Goal: Task Accomplishment & Management: Complete application form

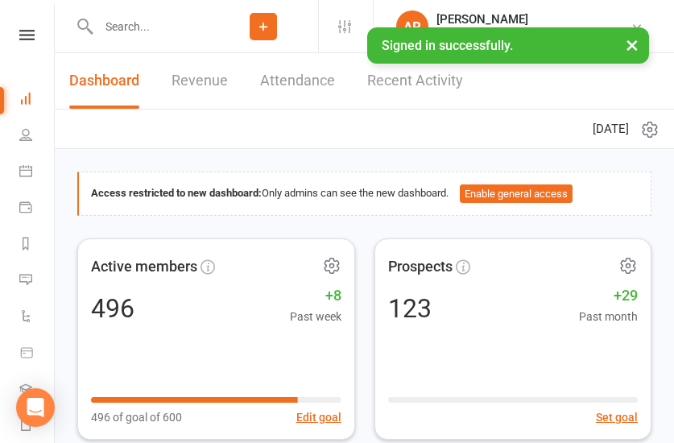
click at [277, 39] on button "Add" at bounding box center [262, 26] width 27 height 27
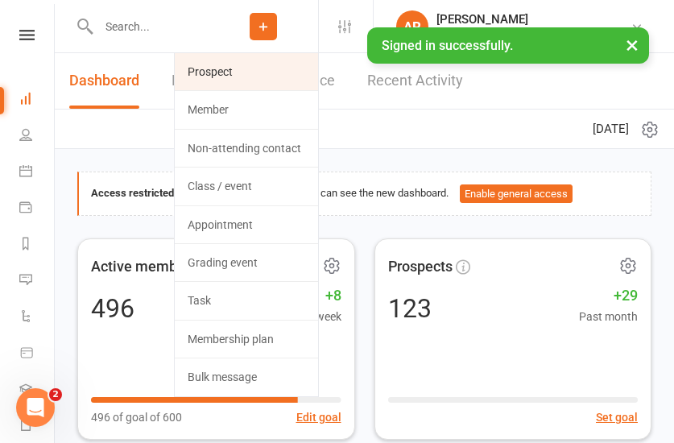
click at [299, 70] on link "Prospect" at bounding box center [246, 71] width 143 height 37
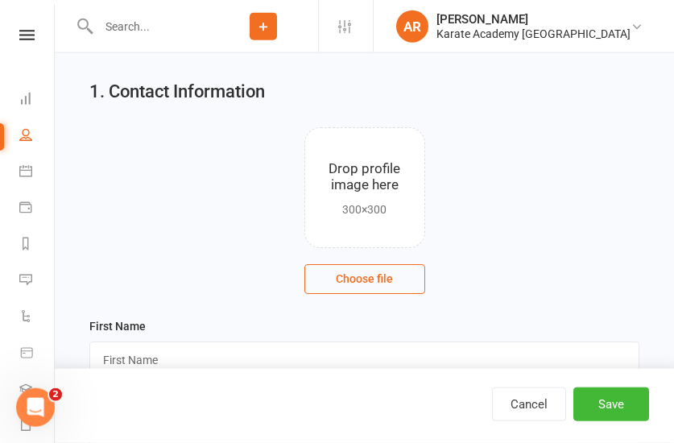
scroll to position [82, 0]
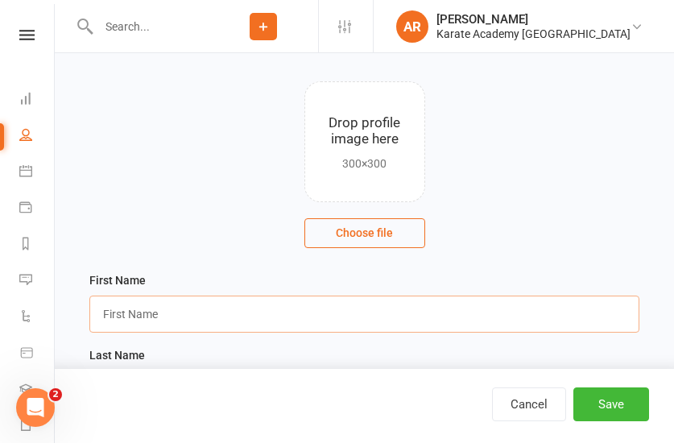
click at [192, 325] on input "text" at bounding box center [364, 313] width 550 height 37
type input "[PERSON_NAME]"
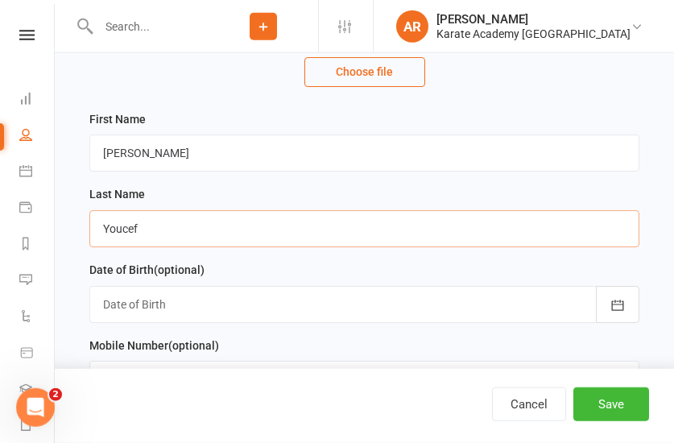
scroll to position [246, 0]
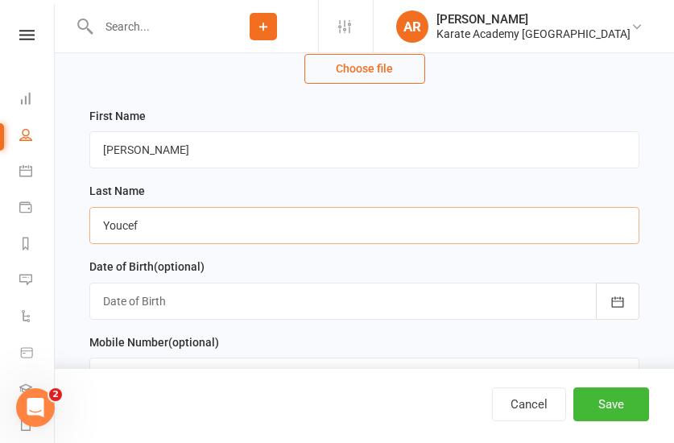
type input "Youcef"
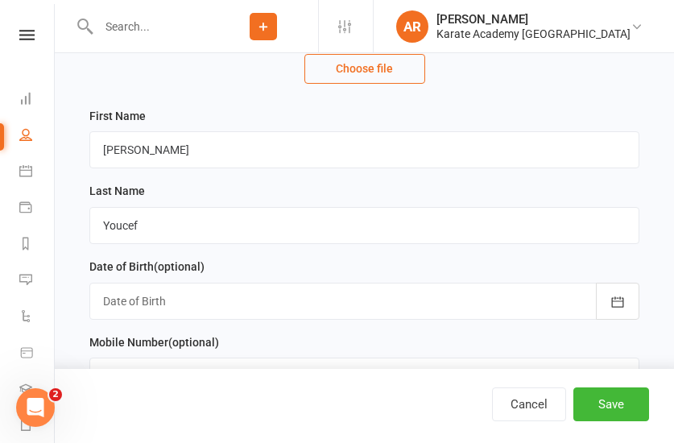
click at [297, 297] on div at bounding box center [364, 300] width 550 height 37
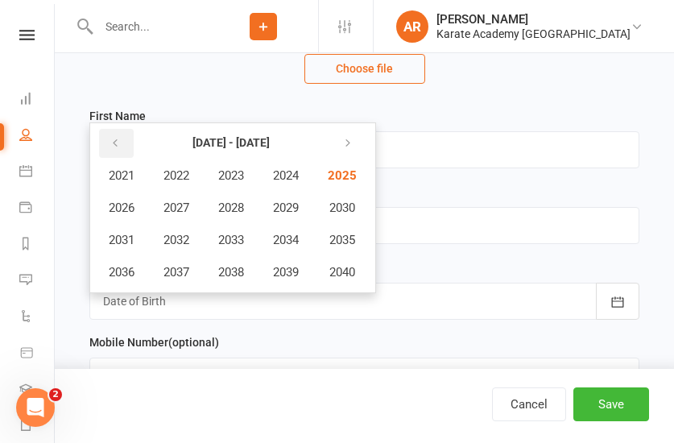
click at [121, 146] on button "button" at bounding box center [116, 143] width 35 height 29
click at [138, 274] on button "2016" at bounding box center [121, 272] width 53 height 31
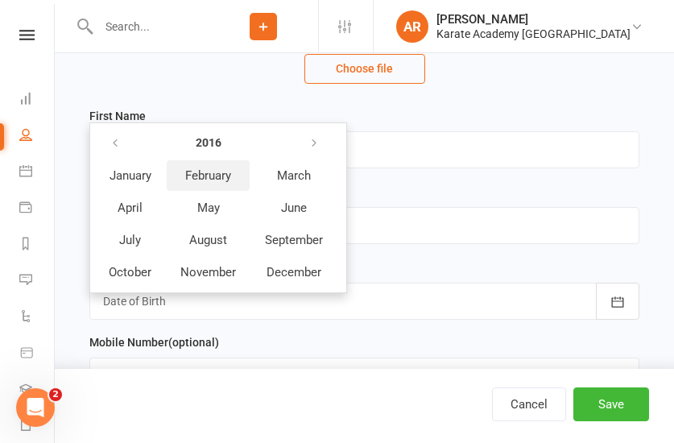
click at [217, 180] on span "February" at bounding box center [208, 175] width 46 height 14
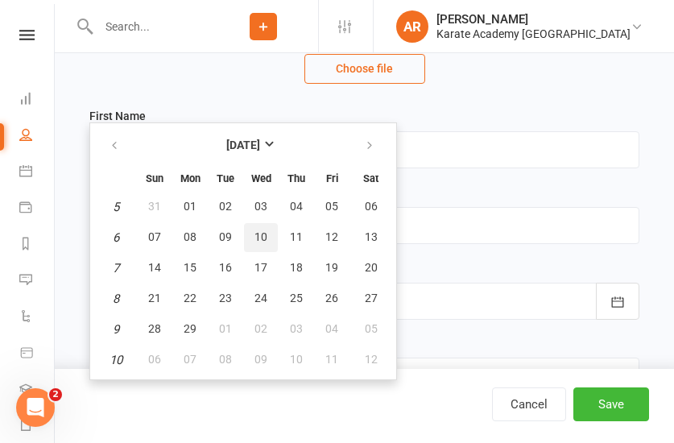
click at [249, 234] on button "10" at bounding box center [261, 237] width 34 height 29
type input "[DATE]"
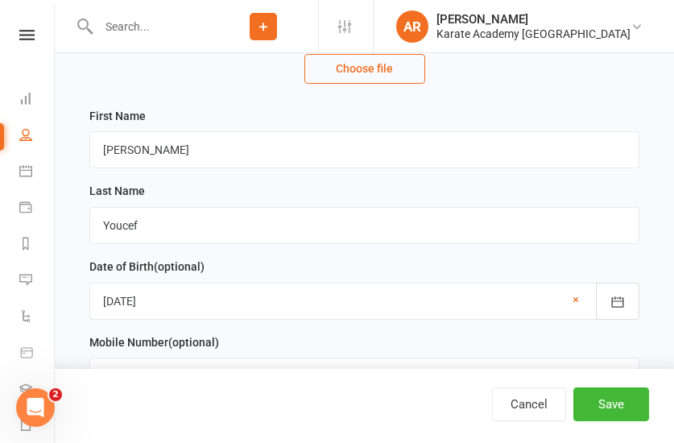
scroll to position [410, 0]
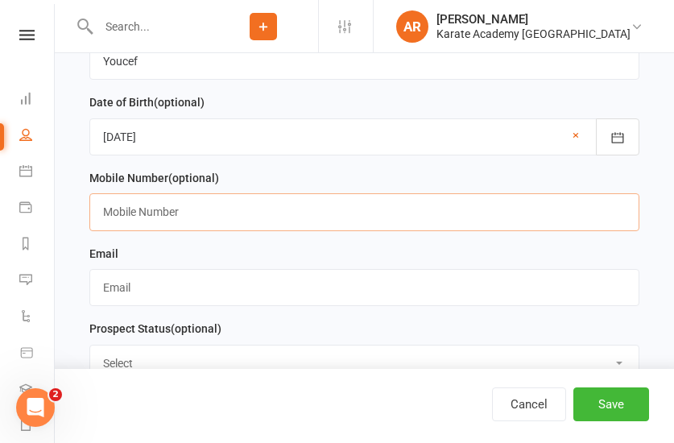
click at [165, 220] on input "text" at bounding box center [364, 211] width 550 height 37
paste input "[EMAIL_ADDRESS][DOMAIN_NAME]"
type input "[EMAIL_ADDRESS][DOMAIN_NAME]"
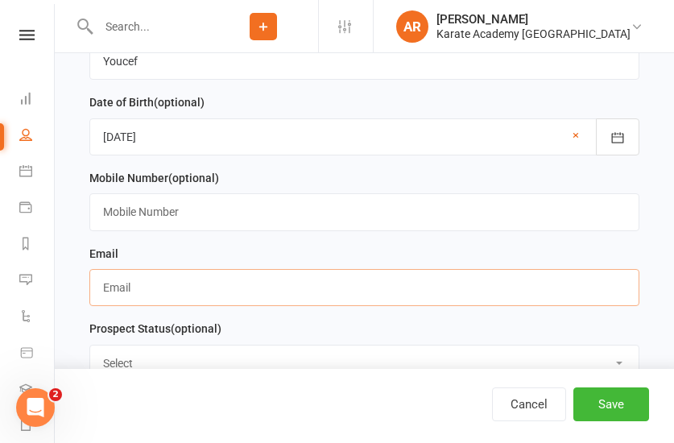
click at [152, 282] on input "text" at bounding box center [364, 287] width 550 height 37
paste input "[EMAIL_ADDRESS][DOMAIN_NAME]"
type input "[EMAIL_ADDRESS][DOMAIN_NAME]"
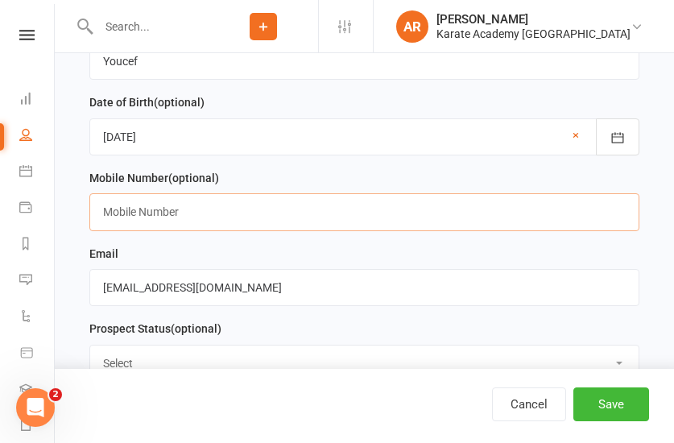
click at [128, 220] on input "text" at bounding box center [364, 211] width 550 height 37
paste input "07482994066"
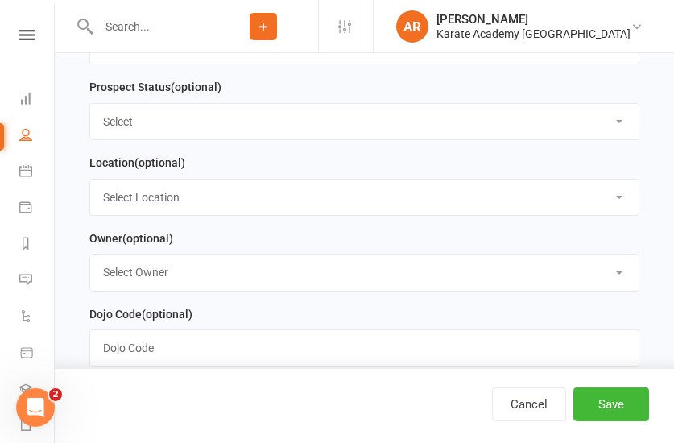
scroll to position [657, 0]
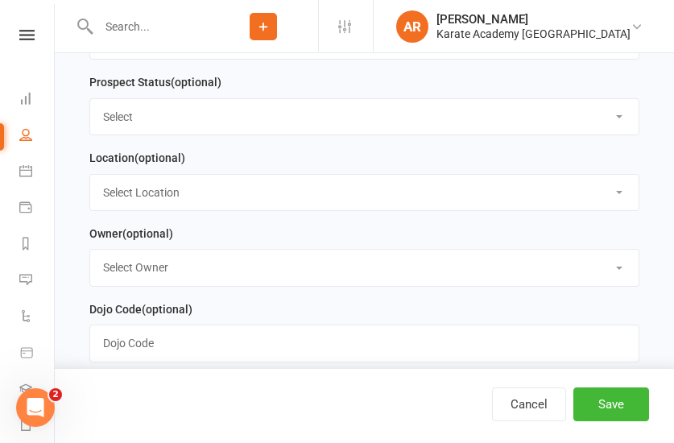
type input "07482 994066"
click at [90, 175] on select "Select Location [GEOGRAPHIC_DATA], [GEOGRAPHIC_DATA] [GEOGRAPHIC_DATA][PERSON_N…" at bounding box center [364, 192] width 548 height 35
select select "5"
click option "[PERSON_NAME][GEOGRAPHIC_DATA], [STREET_ADDRESS]" at bounding box center [0, 0] width 0 height 0
click at [90, 99] on select "Select Initial Contact Not Ready Not interested" at bounding box center [364, 116] width 548 height 35
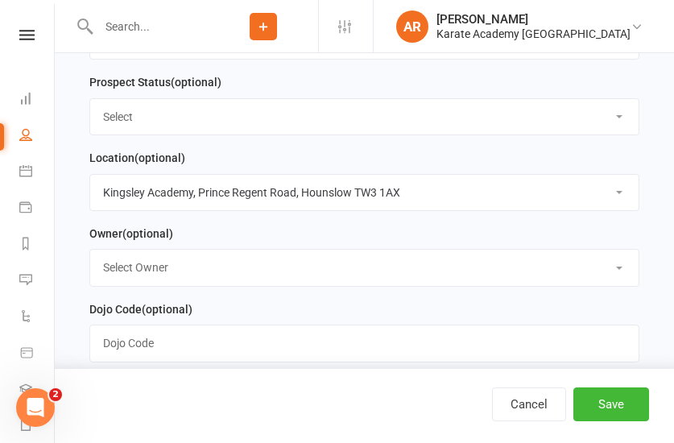
select select "Initial Contact"
click option "Initial Contact" at bounding box center [0, 0] width 0 height 0
click at [90, 249] on select "Select Owner [PERSON_NAME] [PERSON_NAME] [PERSON_NAME] [PERSON_NAME] [PERSON_NA…" at bounding box center [364, 266] width 548 height 35
select select "0"
click option "[PERSON_NAME]" at bounding box center [0, 0] width 0 height 0
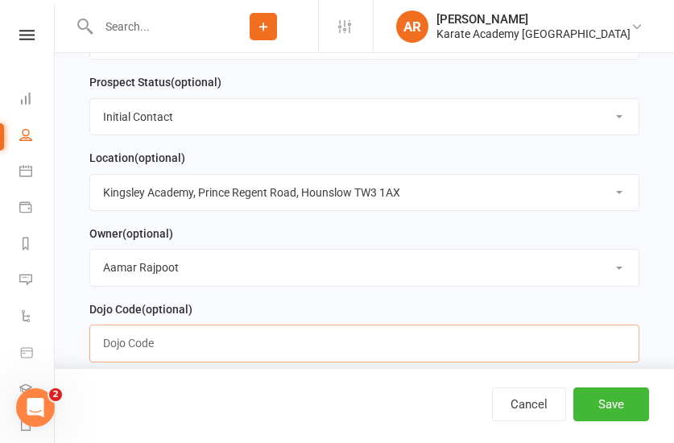
click at [171, 352] on input "text" at bounding box center [364, 342] width 550 height 37
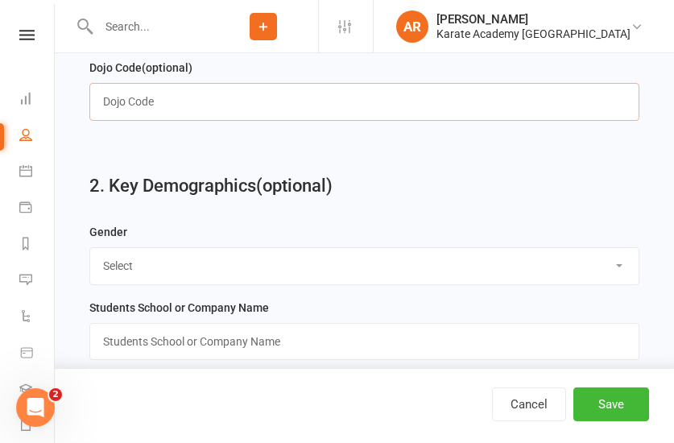
scroll to position [903, 0]
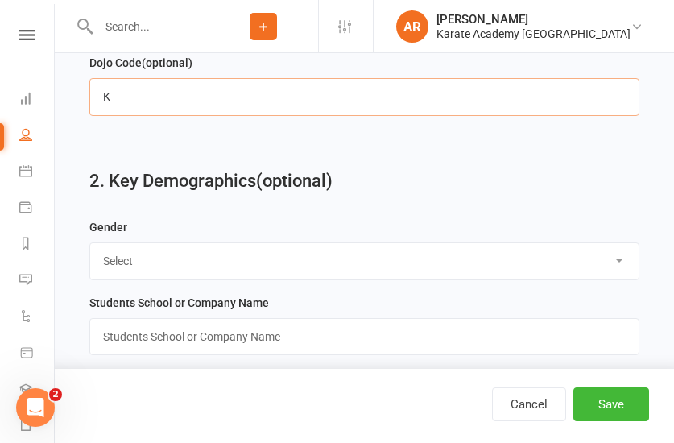
type input "K"
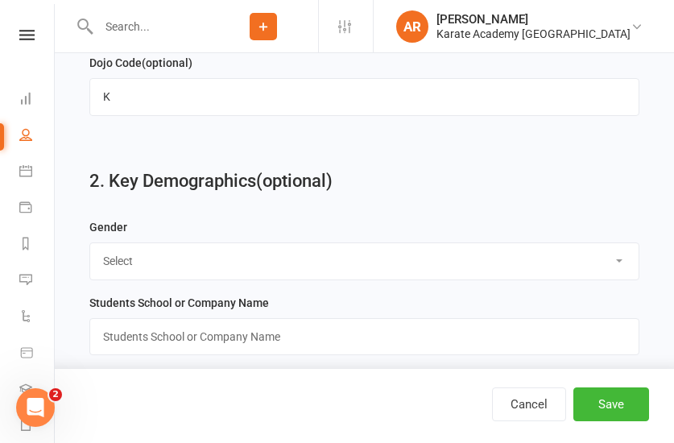
click at [90, 243] on select "Select [DEMOGRAPHIC_DATA] [DEMOGRAPHIC_DATA]" at bounding box center [364, 260] width 548 height 35
select select "[DEMOGRAPHIC_DATA]"
click option "[DEMOGRAPHIC_DATA]" at bounding box center [0, 0] width 0 height 0
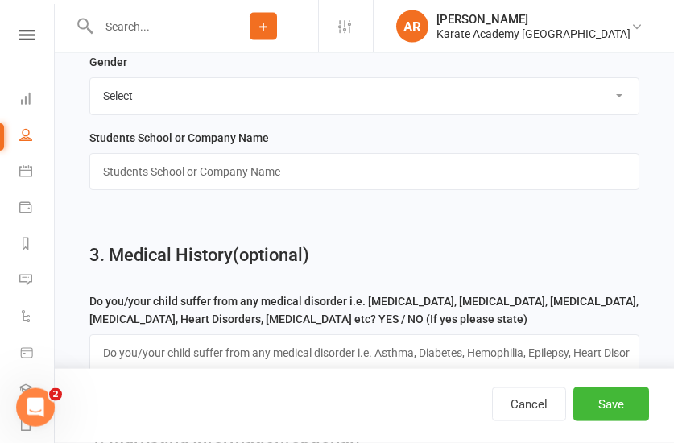
scroll to position [1149, 0]
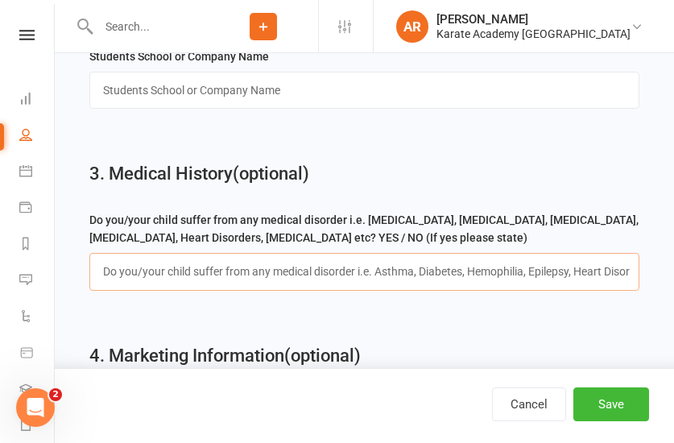
click at [166, 276] on input "text" at bounding box center [364, 271] width 550 height 37
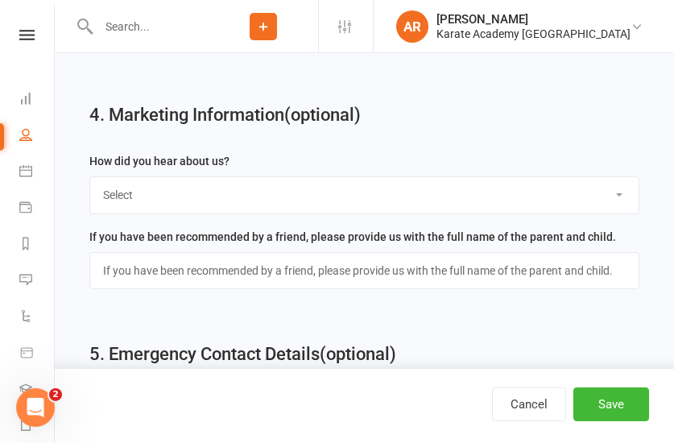
scroll to position [1396, 0]
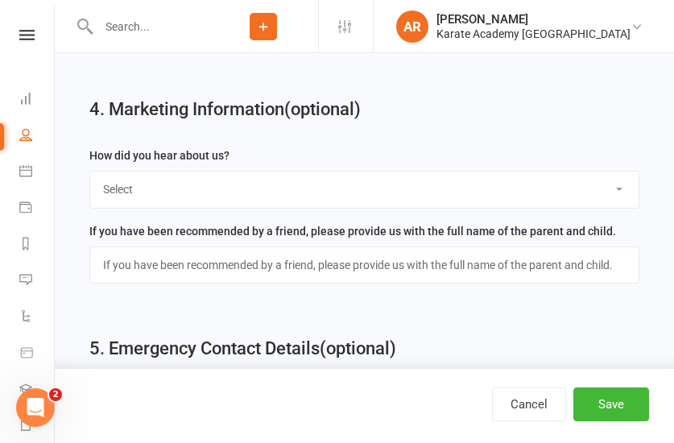
type input "No"
click at [90, 171] on select "Select Online Search (Google) Social Media Walk In Leaflet Banner Poster Friend…" at bounding box center [364, 188] width 548 height 35
select select "Online Search (Google)"
click option "Online Search (Google)" at bounding box center [0, 0] width 0 height 0
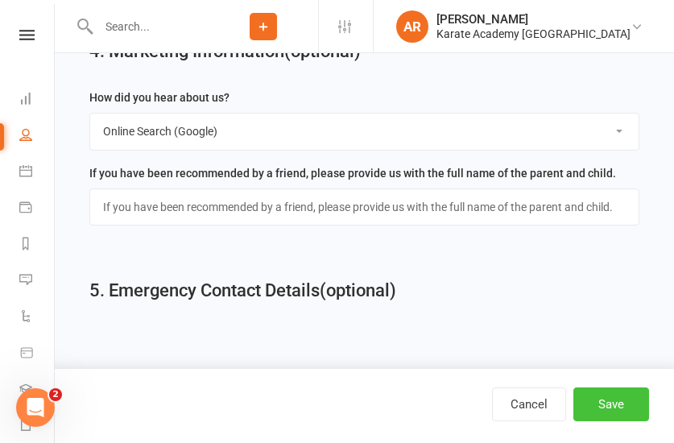
click at [624, 398] on button "Save" at bounding box center [611, 404] width 76 height 34
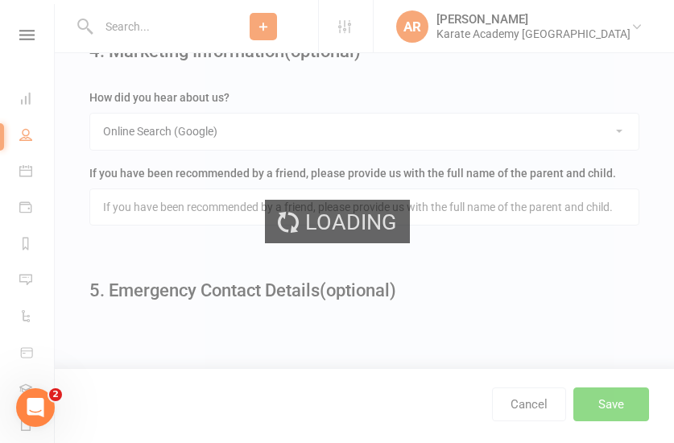
scroll to position [0, 0]
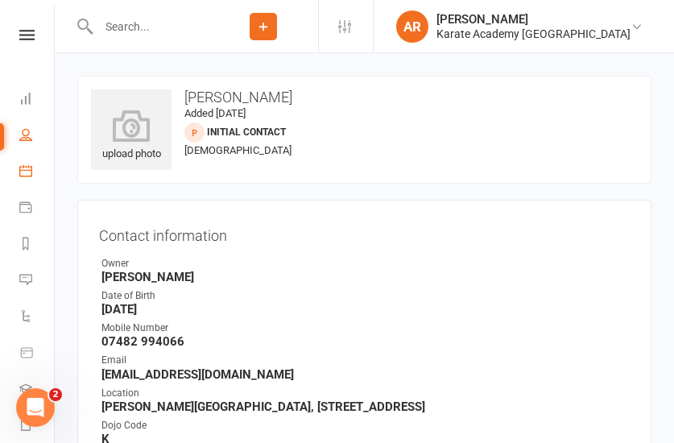
click at [35, 171] on link "Calendar" at bounding box center [37, 173] width 36 height 36
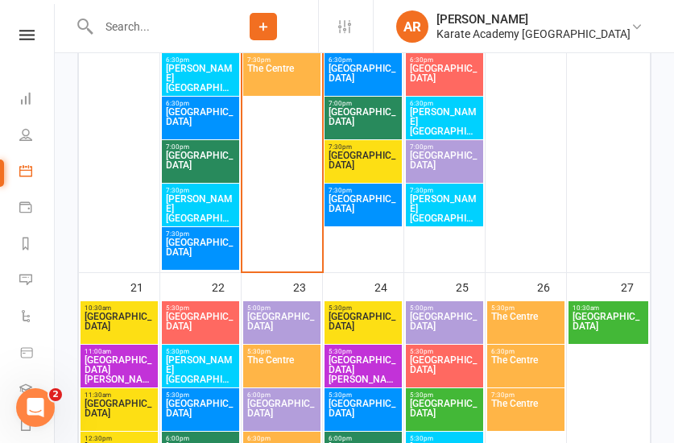
scroll to position [1724, 0]
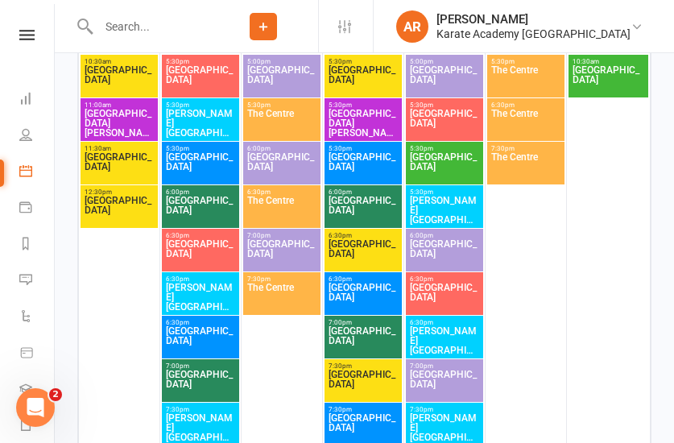
click at [444, 201] on span "[PERSON_NAME][GEOGRAPHIC_DATA]" at bounding box center [444, 210] width 71 height 29
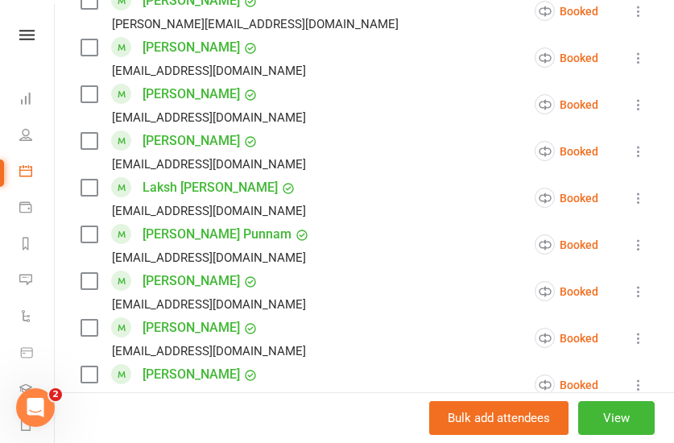
scroll to position [1651, 0]
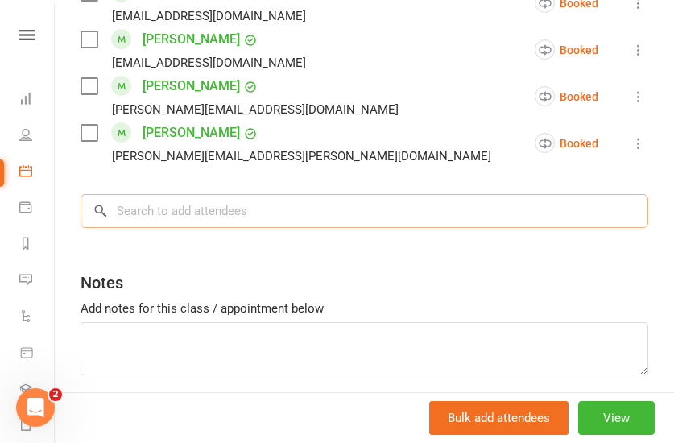
click at [241, 214] on input "search" at bounding box center [363, 211] width 567 height 34
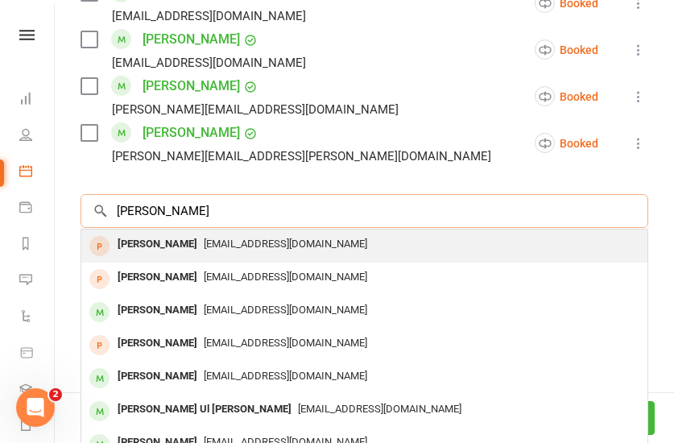
type input "[PERSON_NAME]"
click at [233, 241] on span "[EMAIL_ADDRESS][DOMAIN_NAME]" at bounding box center [285, 243] width 163 height 12
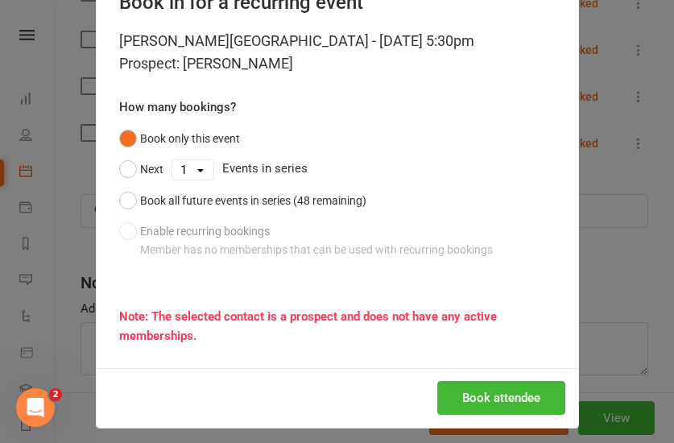
scroll to position [66, 0]
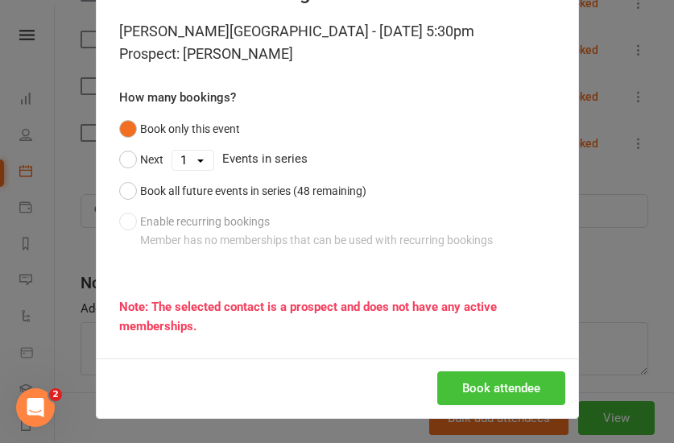
click at [477, 385] on button "Book attendee" at bounding box center [501, 388] width 128 height 34
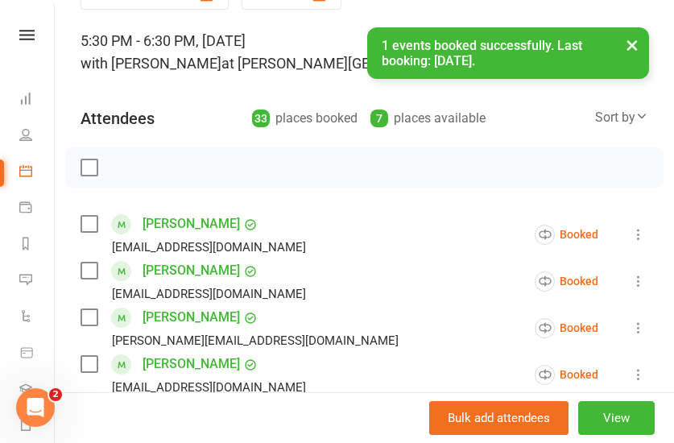
scroll to position [0, 0]
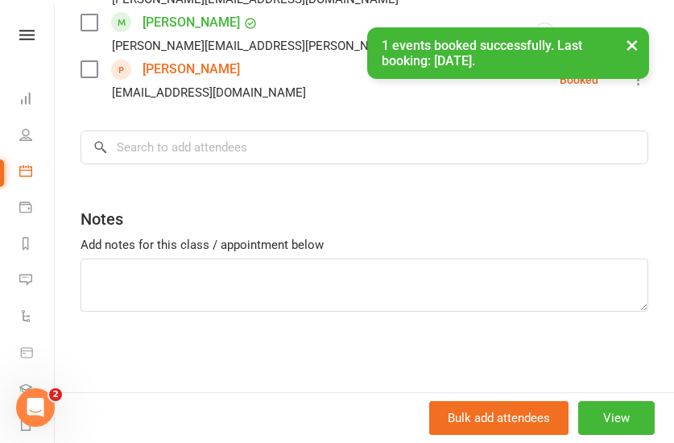
click at [184, 67] on link "[PERSON_NAME]" at bounding box center [190, 69] width 97 height 26
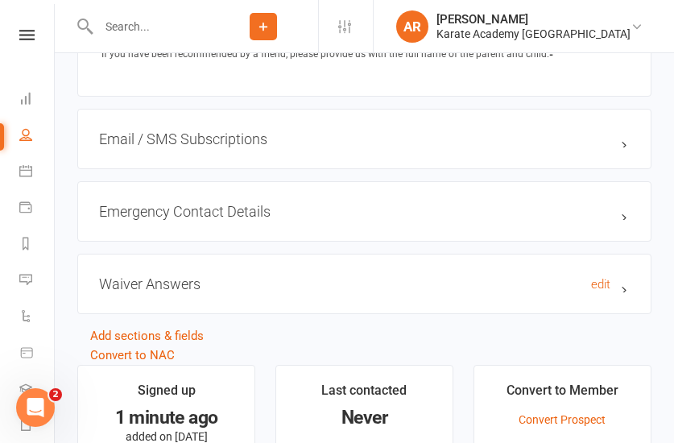
scroll to position [1385, 0]
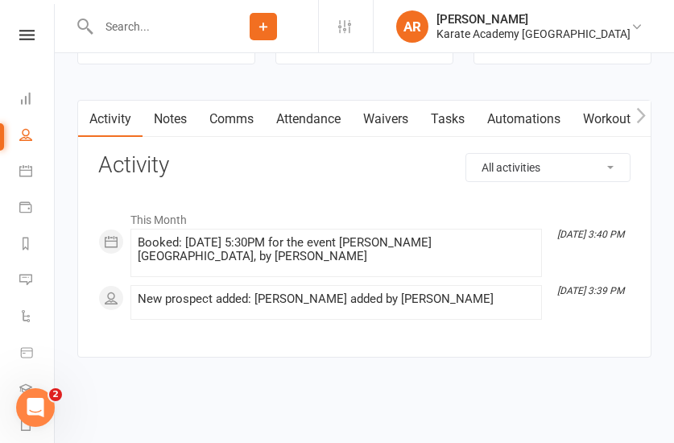
drag, startPoint x: 549, startPoint y: 94, endPoint x: 541, endPoint y: 114, distance: 21.7
click at [545, 105] on main "Signed up 1 minute ago added on [DATE] Last contacted Never Convert to Member C…" at bounding box center [364, 164] width 598 height 386
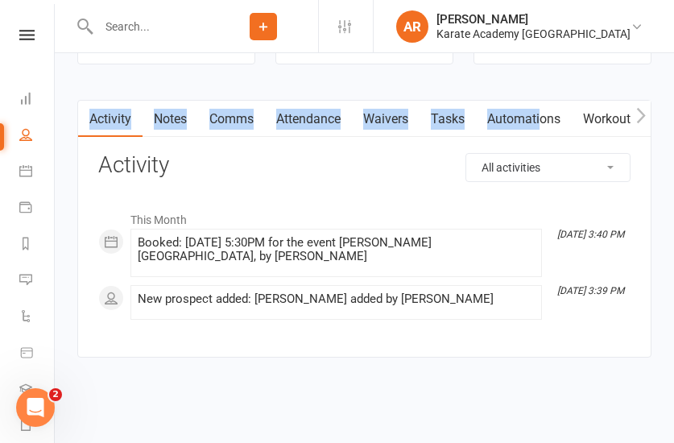
click at [540, 114] on link "Automations" at bounding box center [524, 119] width 96 height 37
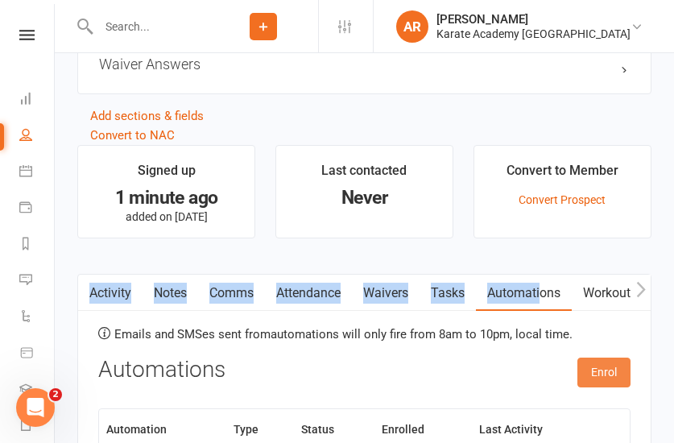
click at [603, 386] on button "Enrol" at bounding box center [603, 371] width 53 height 29
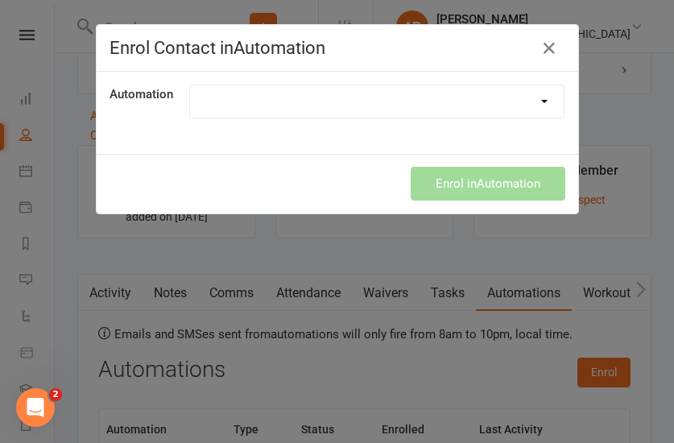
click at [190, 85] on select "1. Free Trial Lesson Confirmation 2. Free Trial Lesson Reminder 1 Day Follow up…" at bounding box center [377, 101] width 374 height 32
select select "1894"
click option "1. Free Trial Lesson Confirmation" at bounding box center [0, 0] width 0 height 0
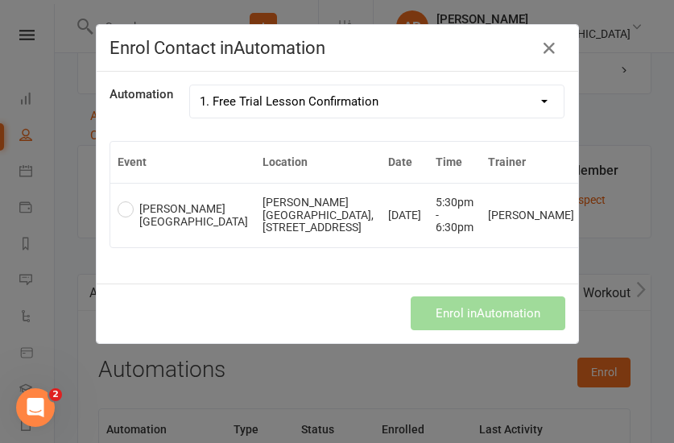
click at [273, 197] on td "[PERSON_NAME][GEOGRAPHIC_DATA], [STREET_ADDRESS]" at bounding box center [318, 215] width 126 height 64
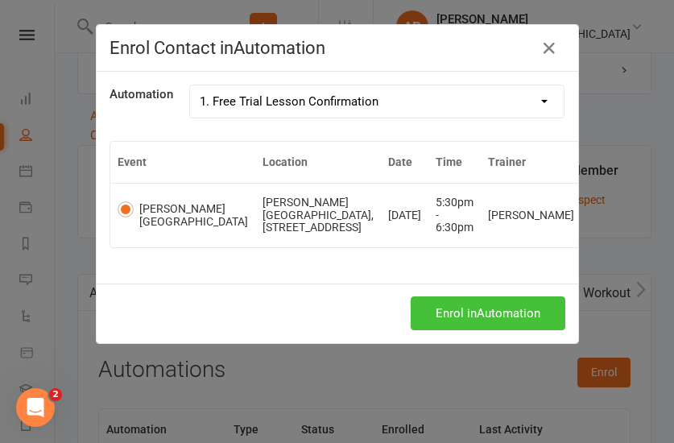
click at [458, 301] on button "Enrol in Automation" at bounding box center [487, 313] width 155 height 34
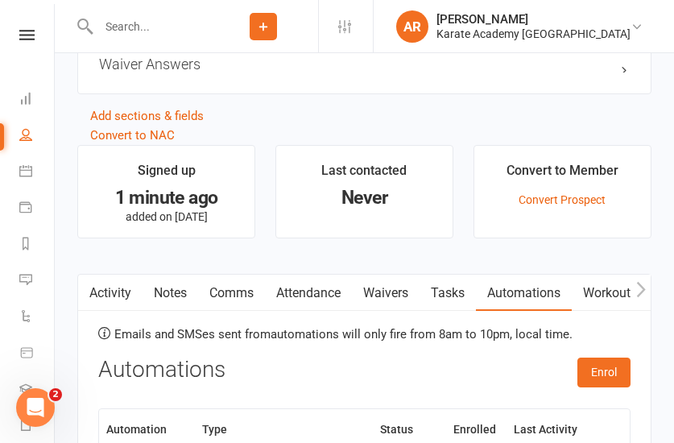
click at [277, 23] on button "Add" at bounding box center [262, 26] width 27 height 27
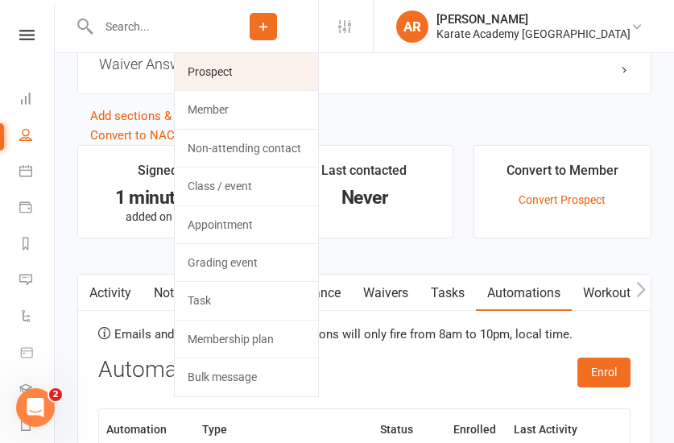
click at [279, 80] on link "Prospect" at bounding box center [246, 71] width 143 height 37
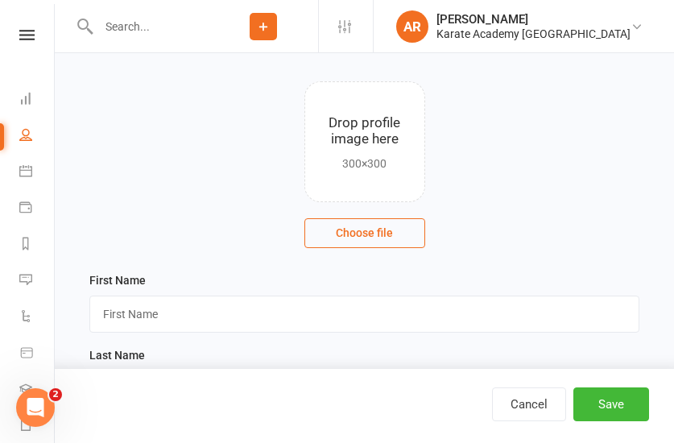
scroll to position [164, 0]
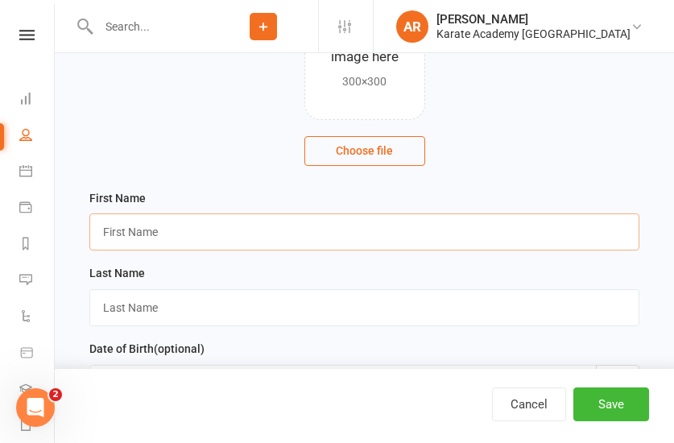
click at [226, 231] on input "text" at bounding box center [364, 231] width 550 height 37
paste input "[PERSON_NAME][EMAIL_ADDRESS][PERSON_NAME][DOMAIN_NAME]"
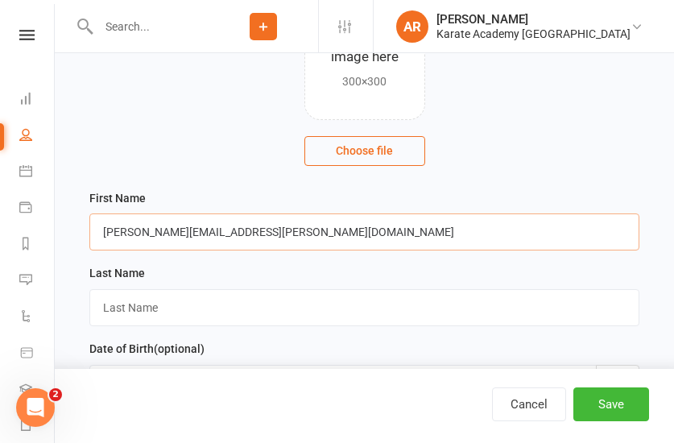
click at [155, 231] on input "[PERSON_NAME][EMAIL_ADDRESS][PERSON_NAME][DOMAIN_NAME]" at bounding box center [364, 231] width 550 height 37
type input "[PERSON_NAME][EMAIL_ADDRESS][PERSON_NAME][DOMAIN_NAME]"
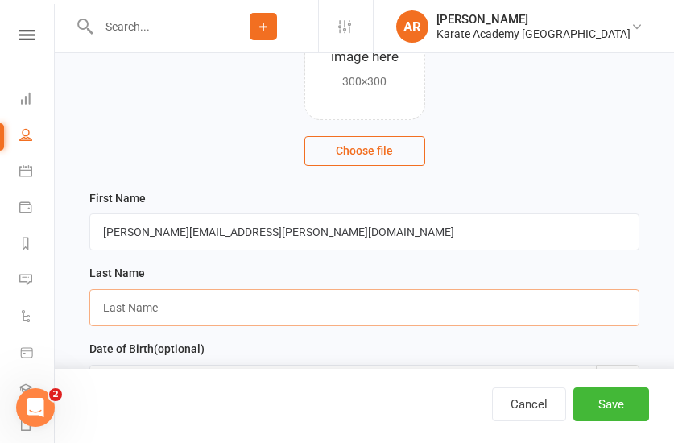
click at [171, 303] on input "text" at bounding box center [364, 307] width 550 height 37
paste input "[PERSON_NAME]"
type input "[PERSON_NAME]"
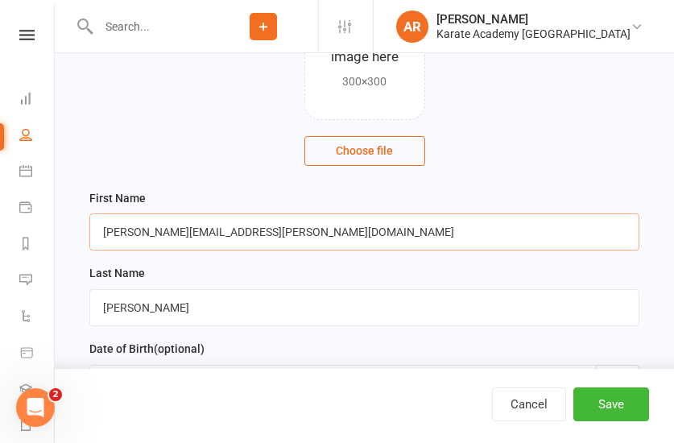
click at [238, 234] on input "[PERSON_NAME][EMAIL_ADDRESS][PERSON_NAME][DOMAIN_NAME]" at bounding box center [364, 231] width 550 height 37
click at [240, 233] on input "[PERSON_NAME][EMAIL_ADDRESS][PERSON_NAME][DOMAIN_NAME]" at bounding box center [364, 231] width 550 height 37
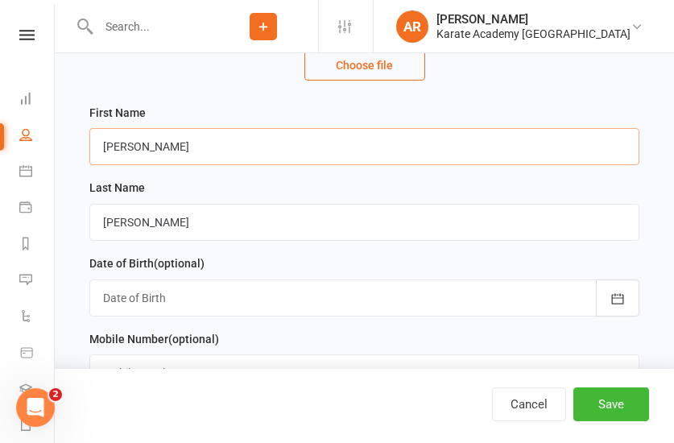
scroll to position [328, 0]
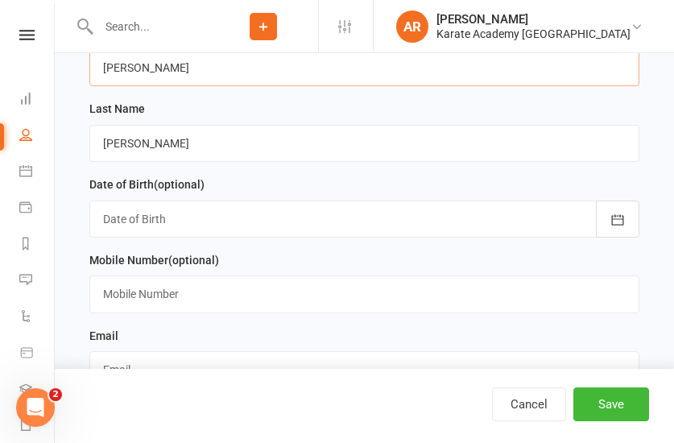
type input "[PERSON_NAME]"
drag, startPoint x: 107, startPoint y: 139, endPoint x: 89, endPoint y: 135, distance: 18.9
click at [91, 137] on input "[PERSON_NAME]" at bounding box center [364, 143] width 550 height 37
type input "[PERSON_NAME]"
click at [185, 294] on input "text" at bounding box center [364, 293] width 550 height 37
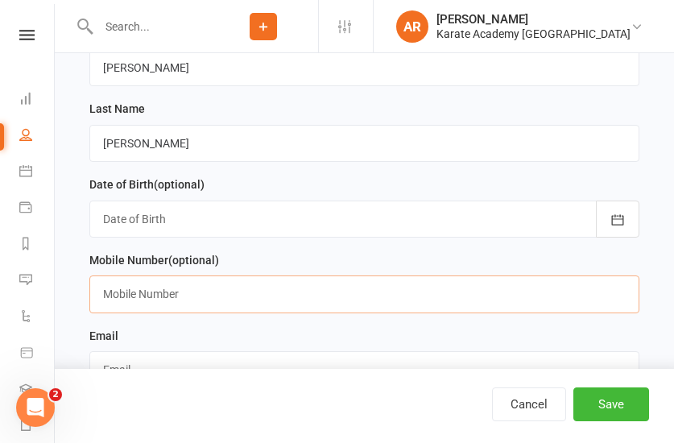
scroll to position [410, 0]
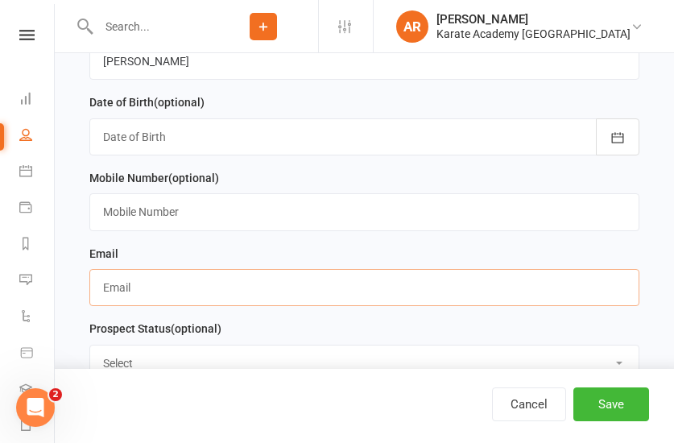
click at [170, 302] on input "text" at bounding box center [364, 287] width 550 height 37
paste input "[PERSON_NAME][EMAIL_ADDRESS][PERSON_NAME][DOMAIN_NAME]"
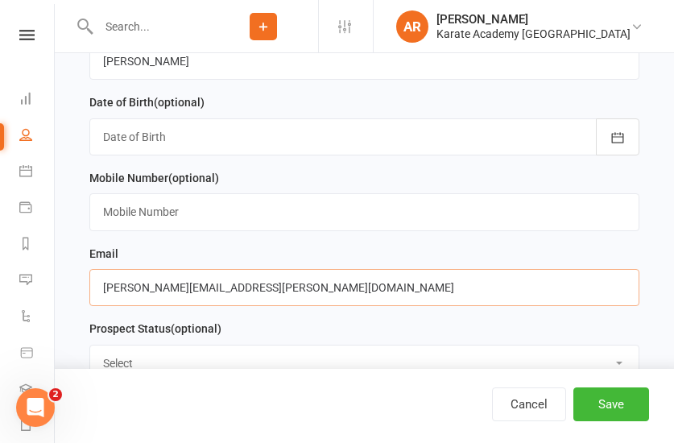
type input "[PERSON_NAME][EMAIL_ADDRESS][PERSON_NAME][DOMAIN_NAME]"
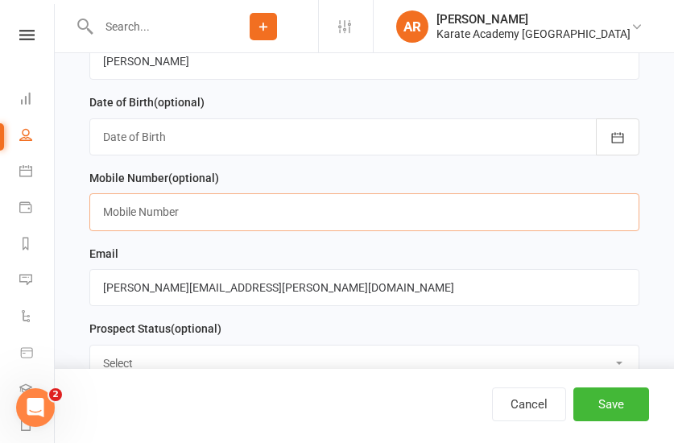
click at [132, 196] on input "text" at bounding box center [364, 211] width 550 height 37
paste input "07532705743"
type input "07532 705743"
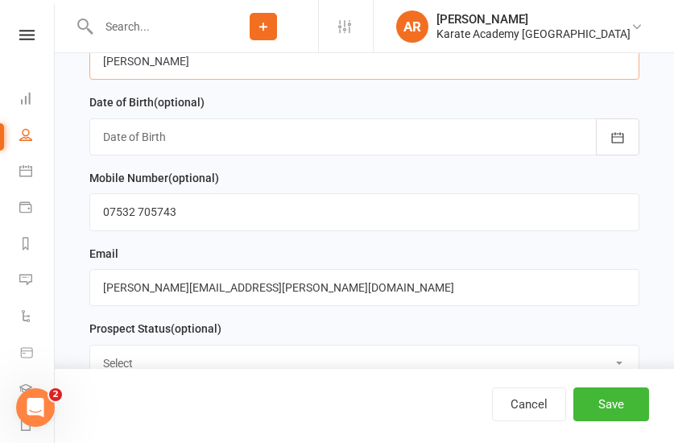
click at [201, 68] on input "[PERSON_NAME]" at bounding box center [364, 61] width 550 height 37
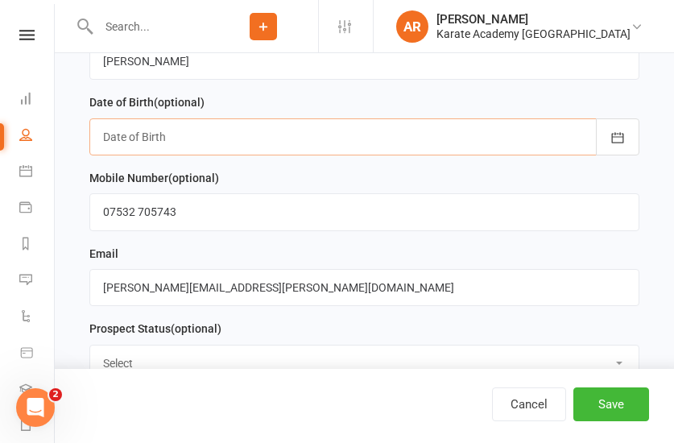
paste input "[DATE]"
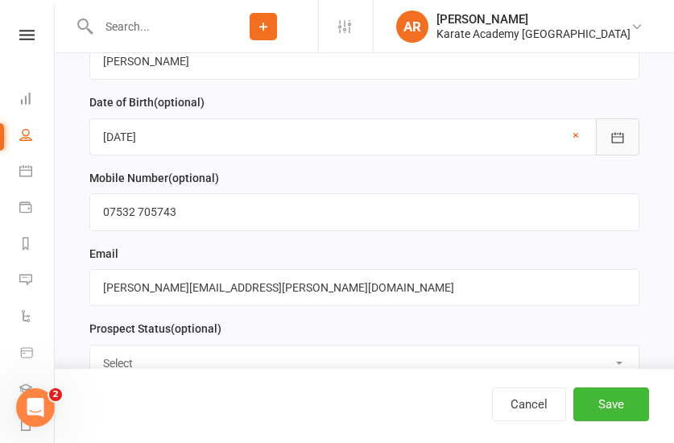
click at [633, 128] on button "button" at bounding box center [617, 136] width 43 height 37
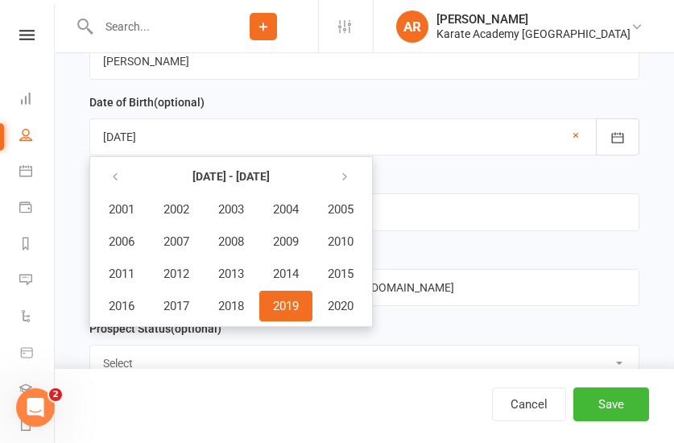
click at [298, 299] on span "2019" at bounding box center [286, 306] width 26 height 14
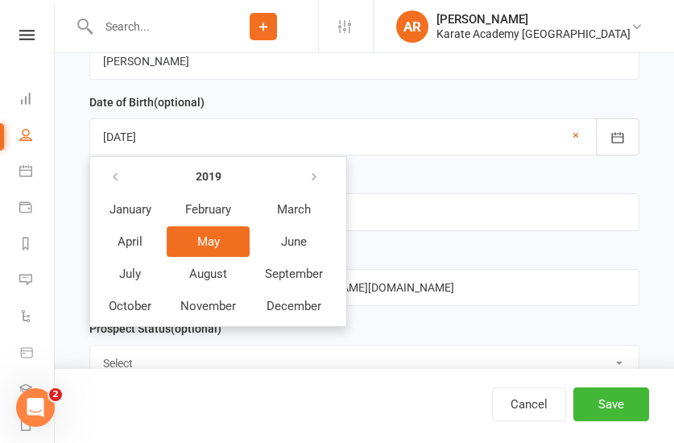
click at [227, 238] on button "May" at bounding box center [208, 241] width 83 height 31
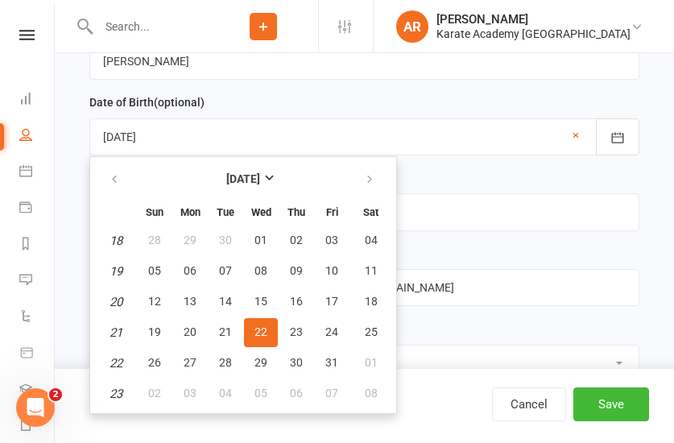
click at [262, 326] on span "22" at bounding box center [260, 331] width 13 height 13
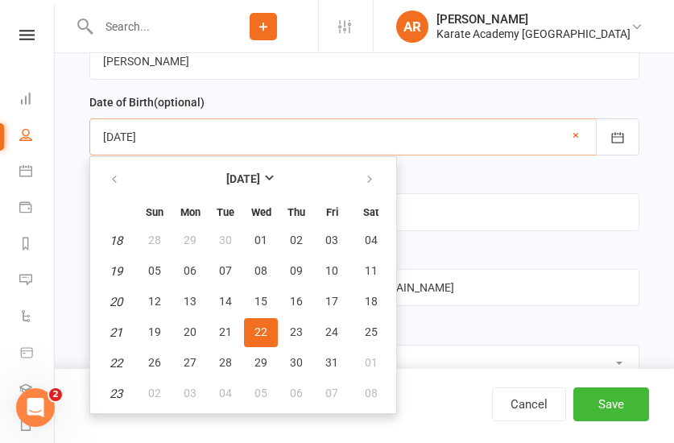
type input "[DATE]"
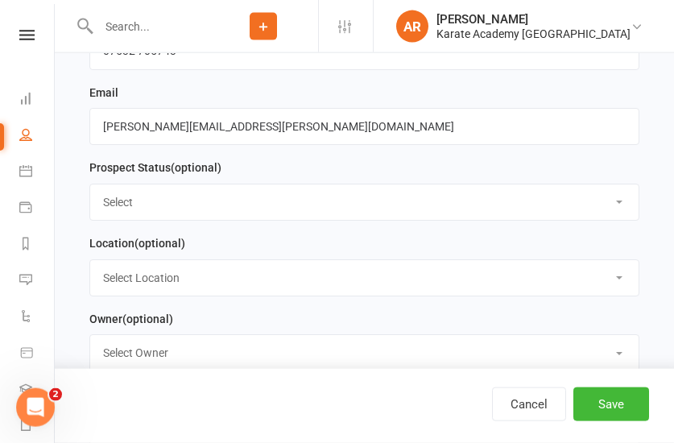
scroll to position [575, 0]
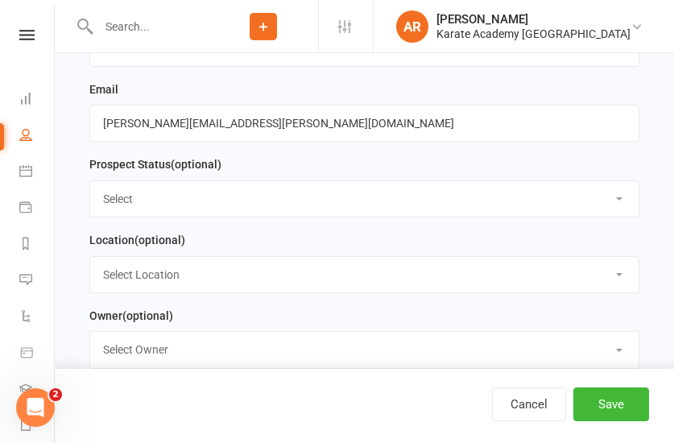
click at [90, 181] on select "Select Initial Contact Not Ready Not interested" at bounding box center [364, 198] width 548 height 35
select select "Initial Contact"
click option "Initial Contact" at bounding box center [0, 0] width 0 height 0
select select "5"
click option "[PERSON_NAME][GEOGRAPHIC_DATA], [STREET_ADDRESS]" at bounding box center [0, 0] width 0 height 0
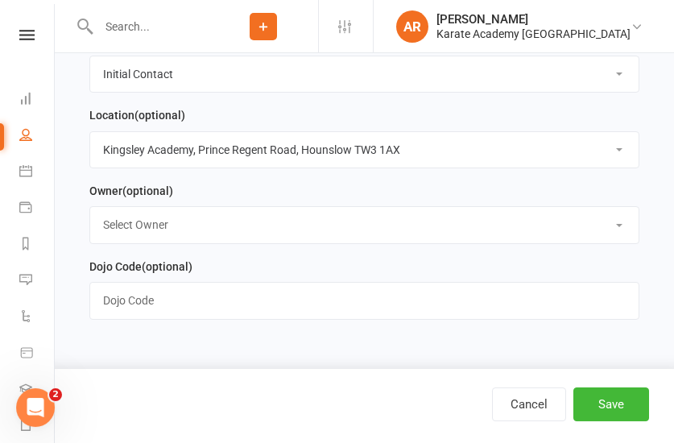
scroll to position [739, 0]
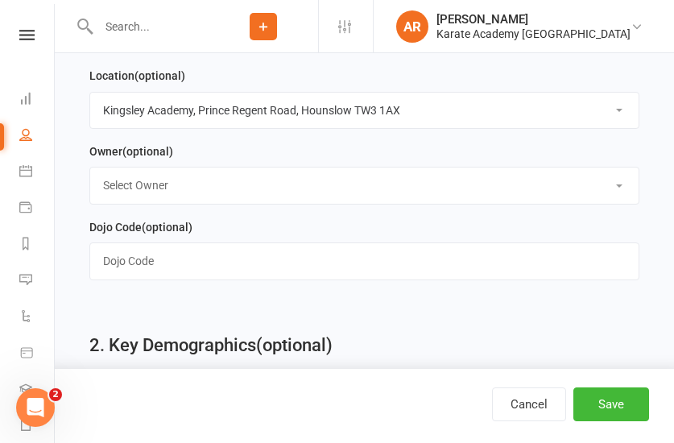
click at [90, 167] on select "Select Owner [PERSON_NAME] [PERSON_NAME] [PERSON_NAME] [PERSON_NAME] [PERSON_NA…" at bounding box center [364, 184] width 548 height 35
select select "0"
click option "[PERSON_NAME]" at bounding box center [0, 0] width 0 height 0
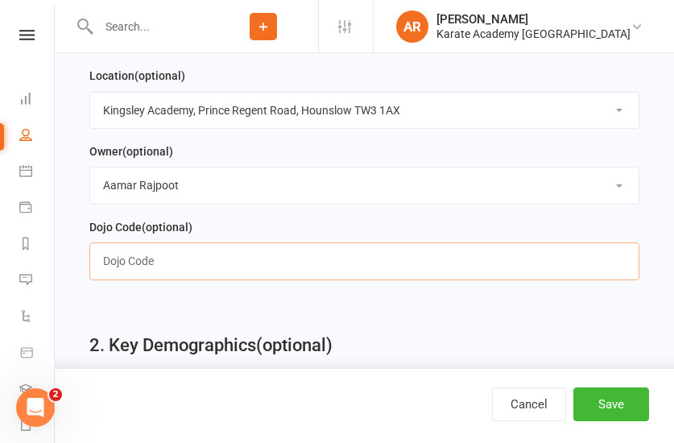
click at [179, 279] on input "text" at bounding box center [364, 260] width 550 height 37
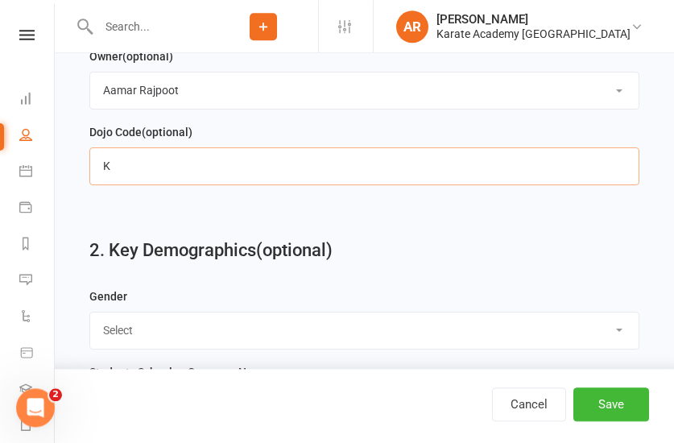
scroll to position [903, 0]
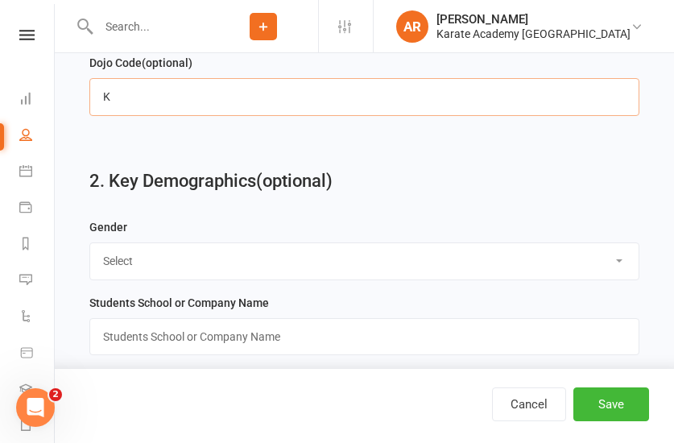
type input "K"
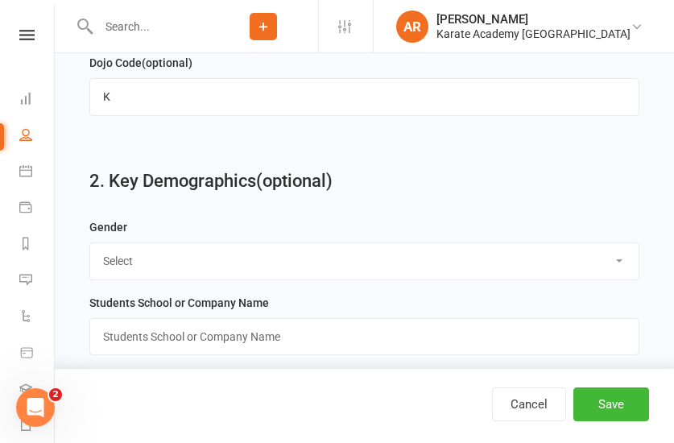
click at [90, 243] on select "Select [DEMOGRAPHIC_DATA] [DEMOGRAPHIC_DATA]" at bounding box center [364, 260] width 548 height 35
click option "[DEMOGRAPHIC_DATA]" at bounding box center [0, 0] width 0 height 0
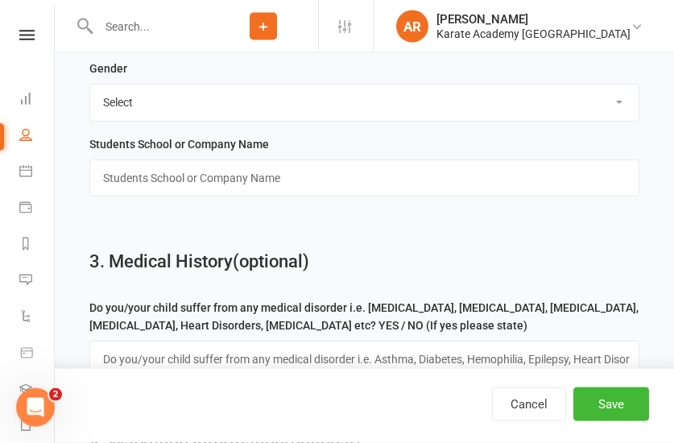
scroll to position [1067, 0]
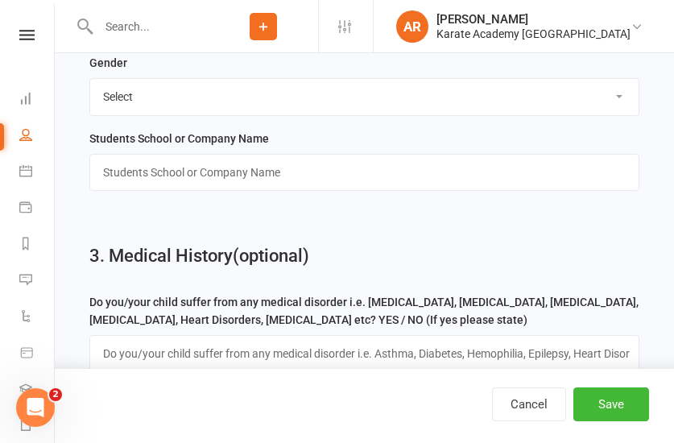
click at [90, 79] on select "Select [DEMOGRAPHIC_DATA] [DEMOGRAPHIC_DATA]" at bounding box center [364, 96] width 548 height 35
select select "[DEMOGRAPHIC_DATA]"
click option "[DEMOGRAPHIC_DATA]" at bounding box center [0, 0] width 0 height 0
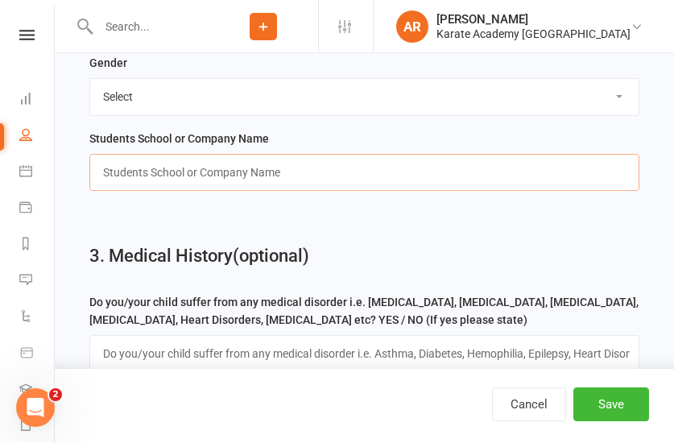
click at [166, 166] on input "text" at bounding box center [364, 172] width 550 height 37
paste input "? [GEOGRAPHIC_DATA]"
drag, startPoint x: 109, startPoint y: 171, endPoint x: 50, endPoint y: 167, distance: 58.9
click at [89, 167] on input "? [GEOGRAPHIC_DATA]" at bounding box center [364, 172] width 550 height 37
type input "[GEOGRAPHIC_DATA]"
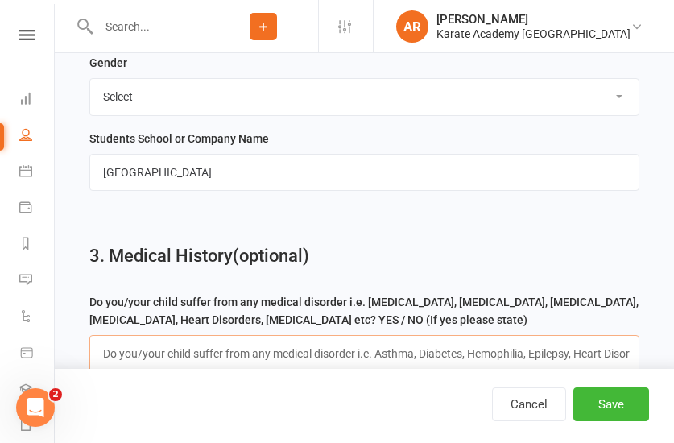
click at [222, 353] on input "text" at bounding box center [364, 353] width 550 height 37
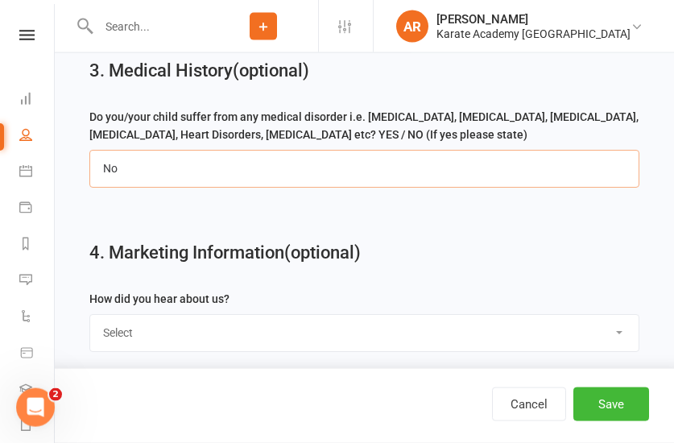
scroll to position [1313, 0]
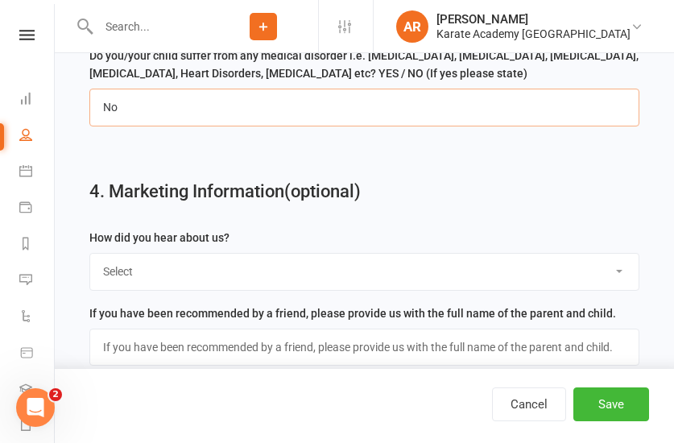
type input "No"
click at [90, 254] on select "Select Online Search (Google) Social Media Walk In Leaflet Banner Poster Friend…" at bounding box center [364, 271] width 548 height 35
select select "Online Search (Google)"
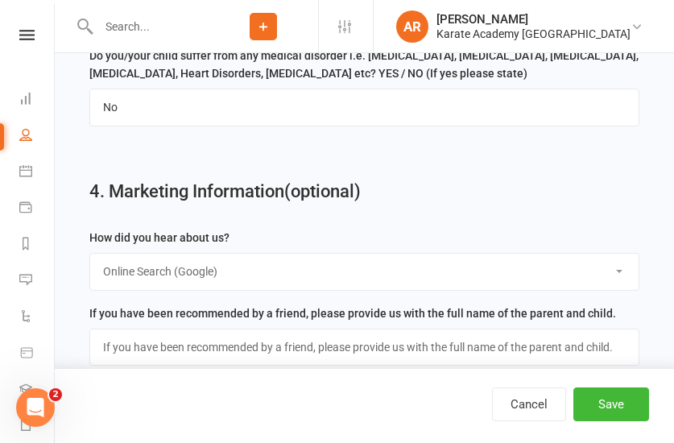
click option "Online Search (Google)" at bounding box center [0, 0] width 0 height 0
click at [610, 404] on button "Save" at bounding box center [611, 404] width 76 height 34
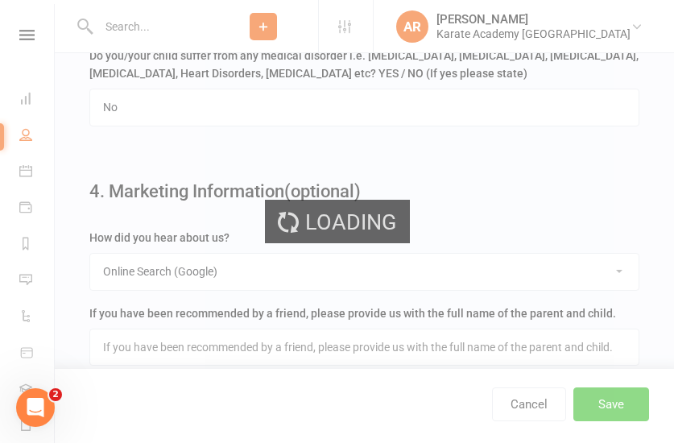
scroll to position [0, 0]
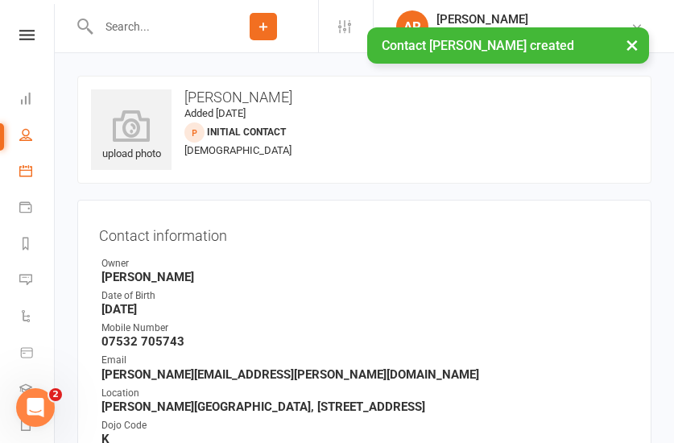
click at [29, 159] on link "Calendar" at bounding box center [37, 173] width 36 height 36
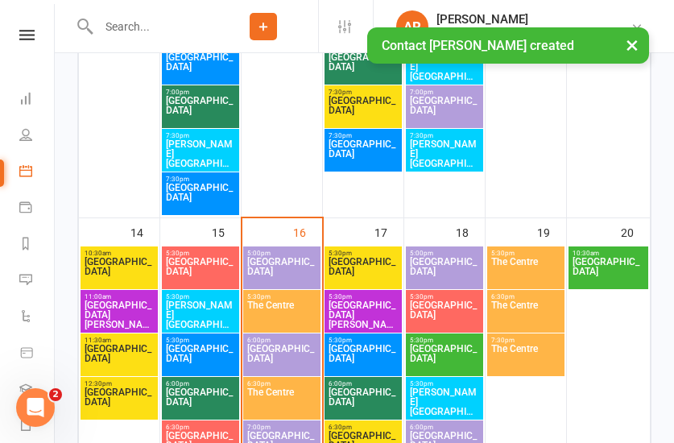
scroll to position [1231, 0]
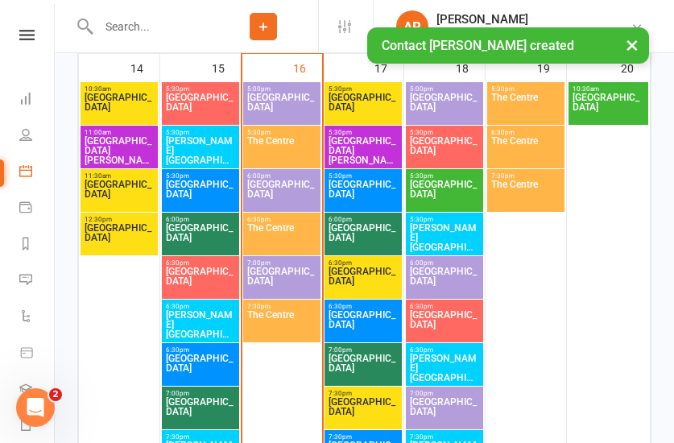
click at [445, 228] on span "[PERSON_NAME][GEOGRAPHIC_DATA]" at bounding box center [444, 237] width 71 height 29
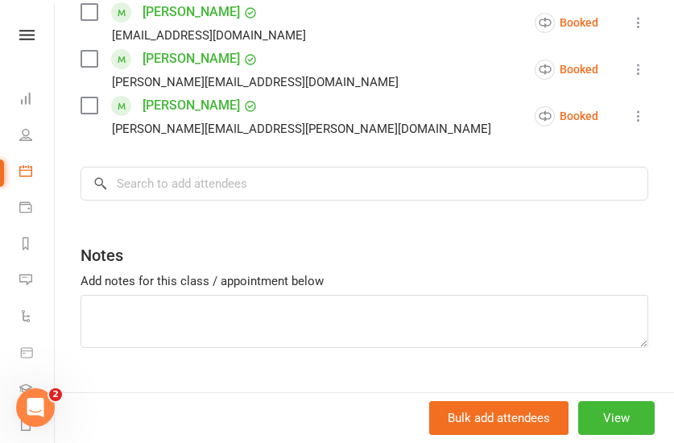
scroll to position [1950, 0]
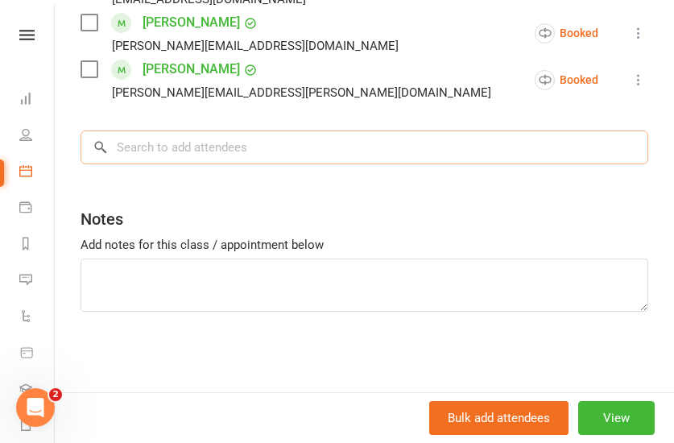
click at [264, 146] on input "search" at bounding box center [363, 147] width 567 height 34
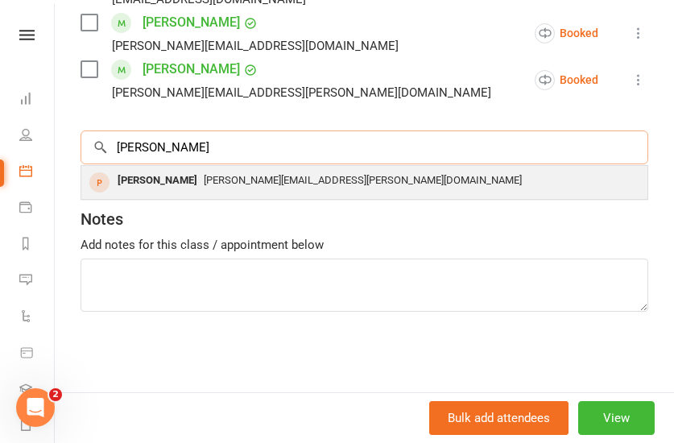
type input "[PERSON_NAME]"
click at [251, 177] on span "[PERSON_NAME][EMAIL_ADDRESS][PERSON_NAME][DOMAIN_NAME]" at bounding box center [363, 180] width 318 height 12
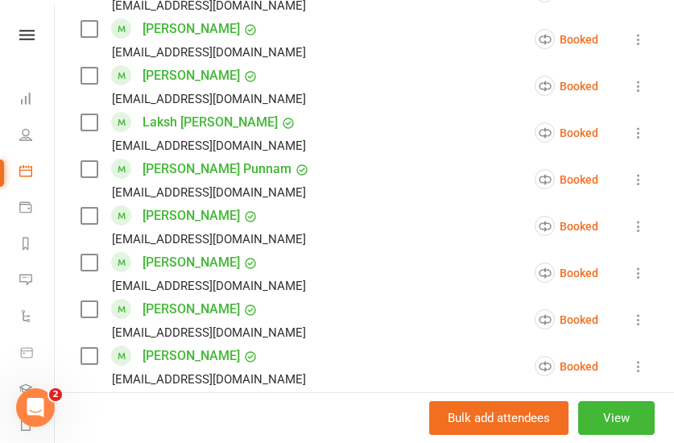
scroll to position [1997, 0]
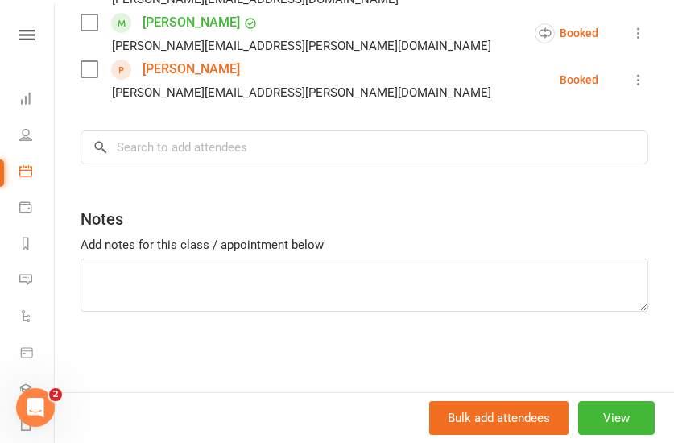
click at [188, 71] on link "[PERSON_NAME]" at bounding box center [190, 69] width 97 height 26
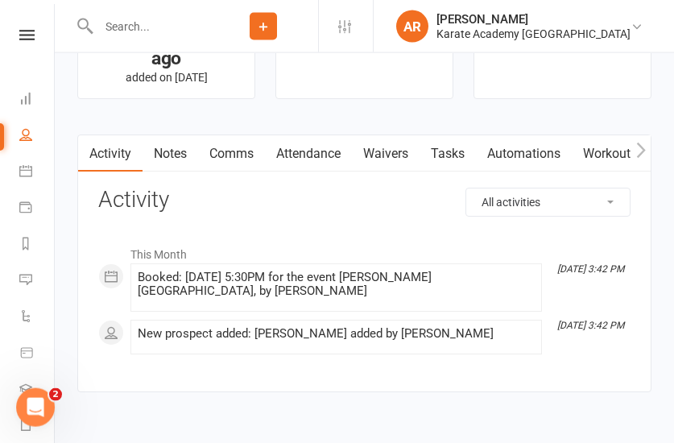
scroll to position [1396, 0]
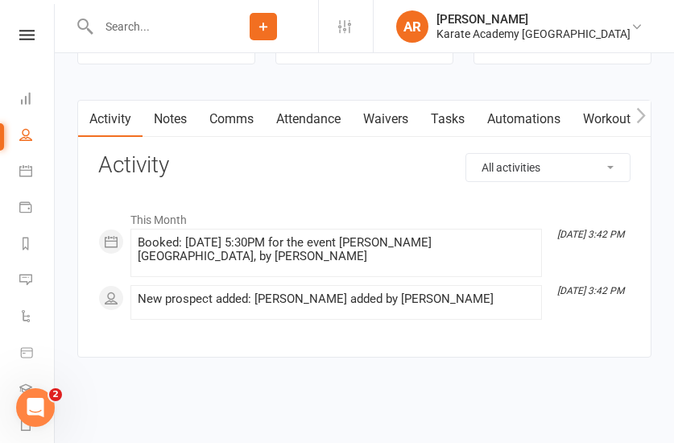
click at [521, 126] on link "Automations" at bounding box center [524, 119] width 96 height 37
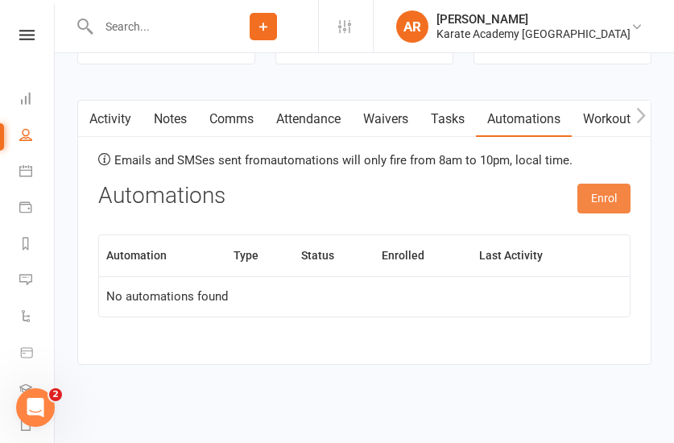
click at [589, 212] on button "Enrol" at bounding box center [603, 197] width 53 height 29
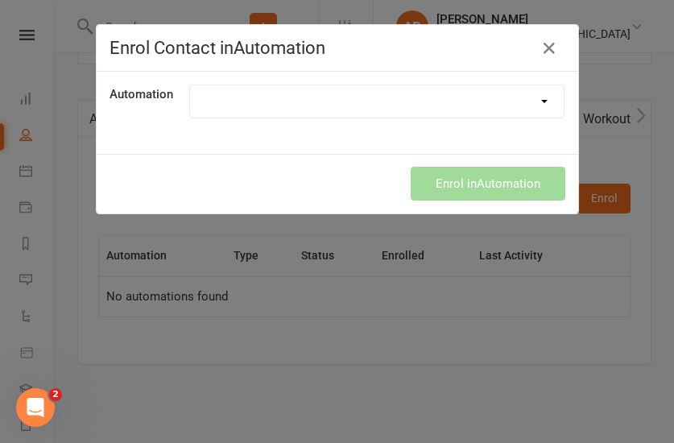
click at [190, 85] on select "1. Free Trial Lesson Confirmation 2. Free Trial Lesson Reminder 1 Day Follow up…" at bounding box center [377, 101] width 374 height 32
select select "1894"
click option "1. Free Trial Lesson Confirmation" at bounding box center [0, 0] width 0 height 0
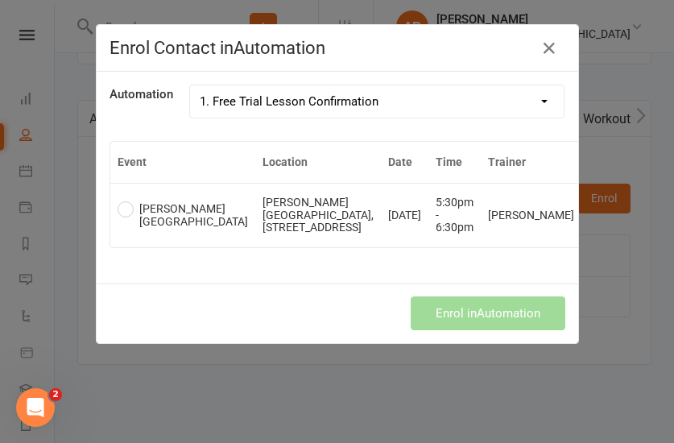
click at [200, 204] on span "[PERSON_NAME][GEOGRAPHIC_DATA]" at bounding box center [193, 215] width 109 height 26
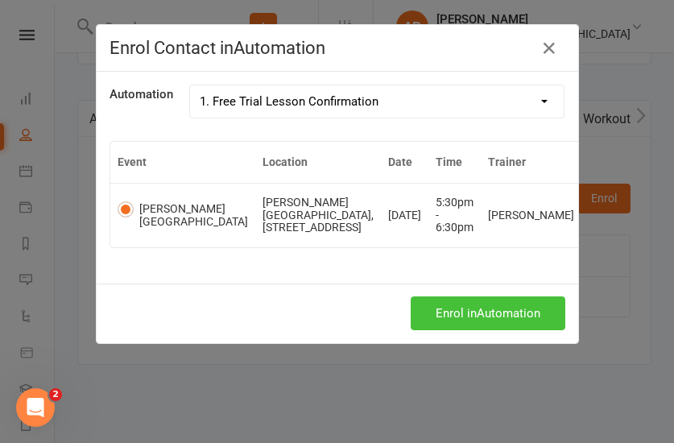
click at [450, 316] on button "Enrol in Automation" at bounding box center [487, 313] width 155 height 34
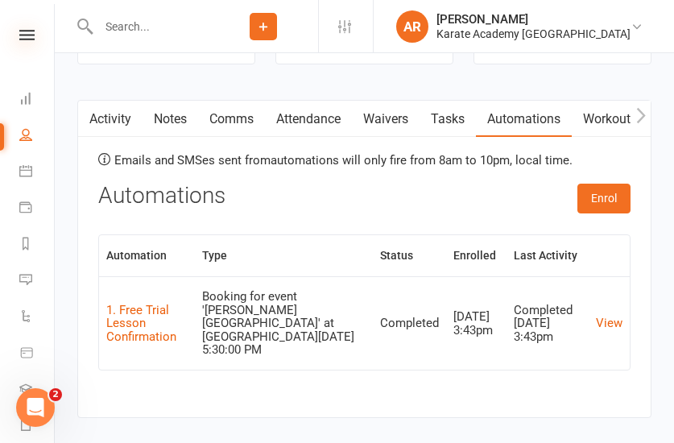
click at [23, 36] on icon at bounding box center [26, 35] width 15 height 10
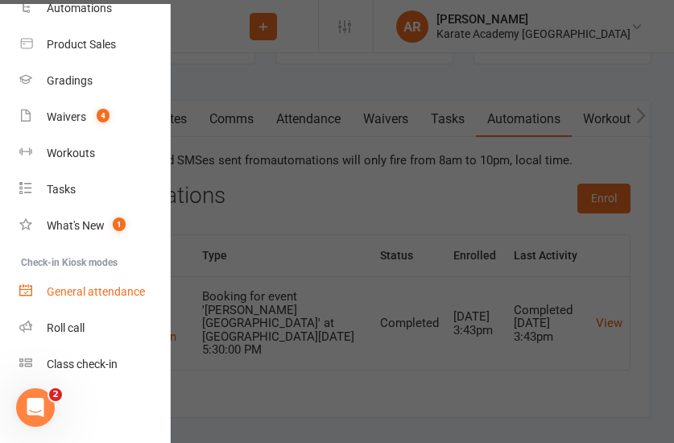
scroll to position [112, 0]
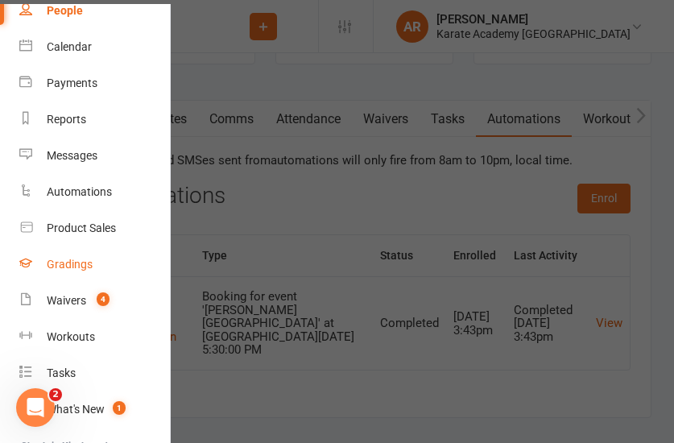
click at [85, 259] on div "Gradings" at bounding box center [70, 264] width 46 height 13
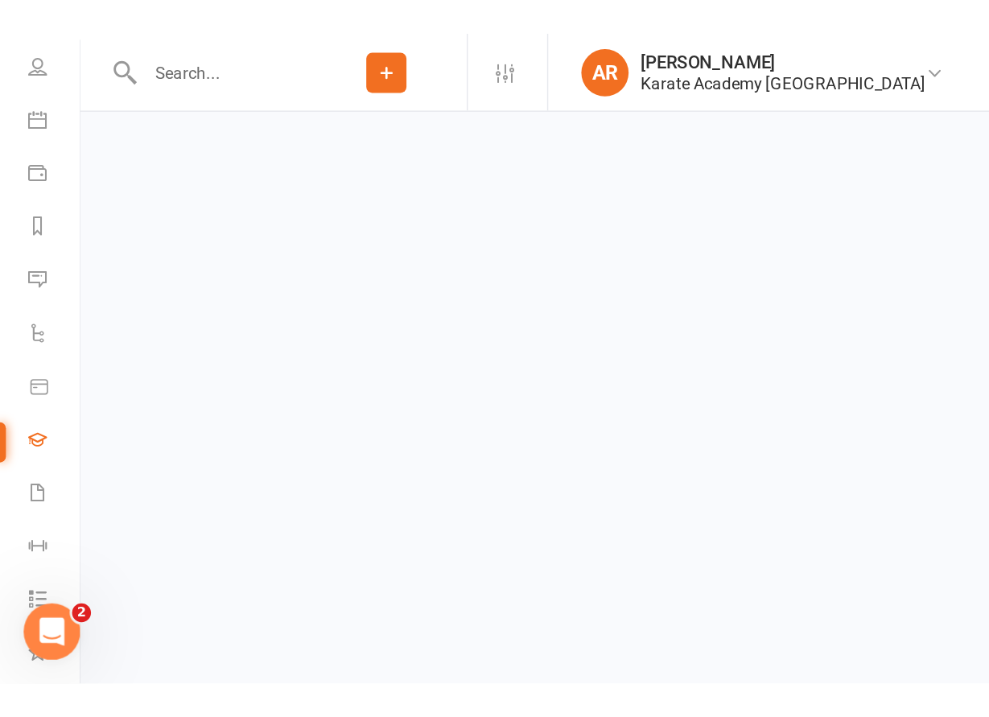
scroll to position [126, 0]
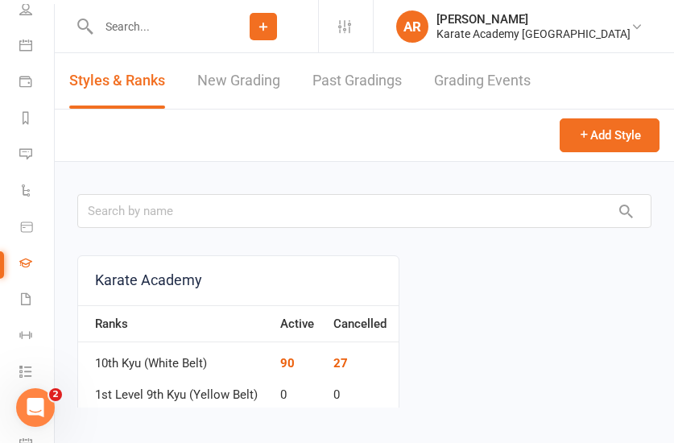
click at [259, 68] on link "New Grading" at bounding box center [238, 81] width 83 height 56
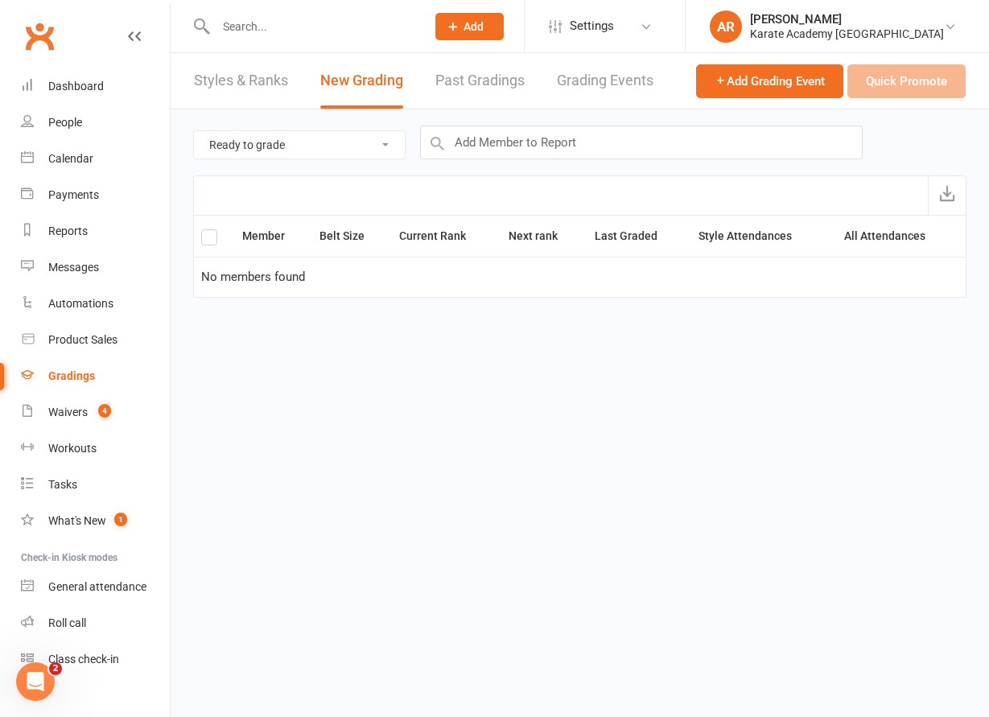
click at [484, 88] on link "Past Gradings" at bounding box center [479, 81] width 89 height 56
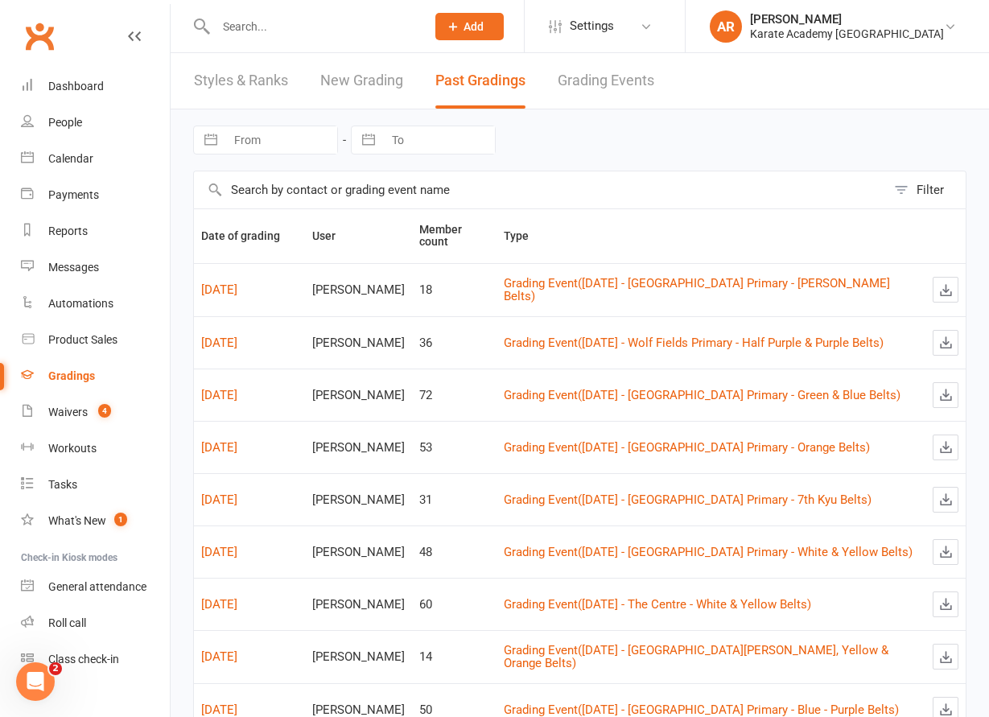
click at [252, 75] on link "Styles & Ranks" at bounding box center [241, 81] width 94 height 56
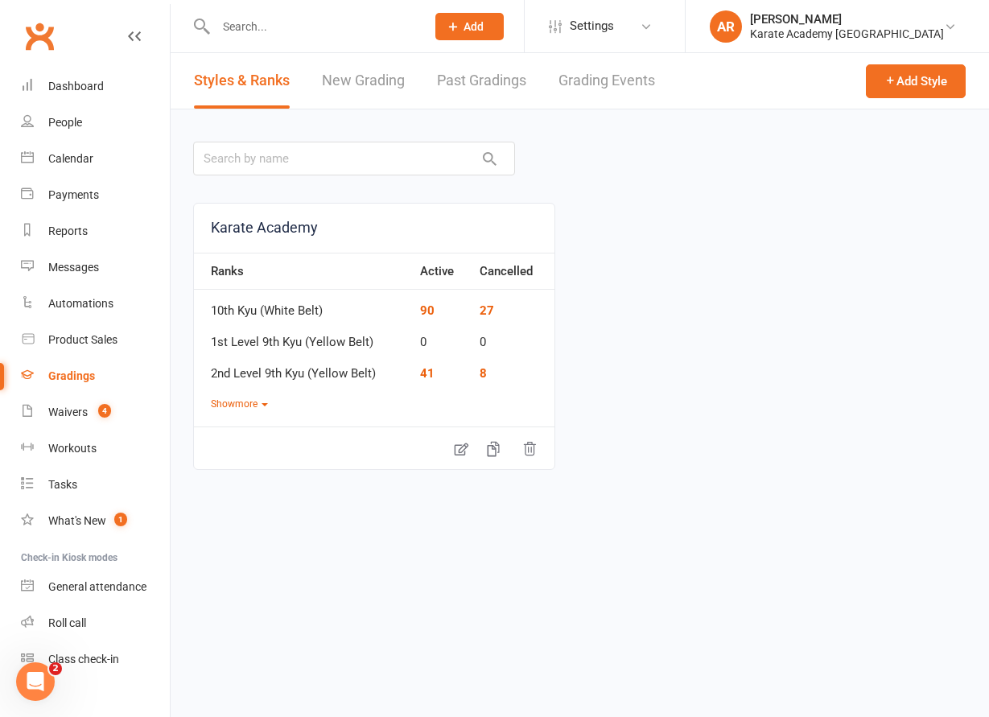
click at [635, 79] on link "Grading Events" at bounding box center [607, 81] width 97 height 56
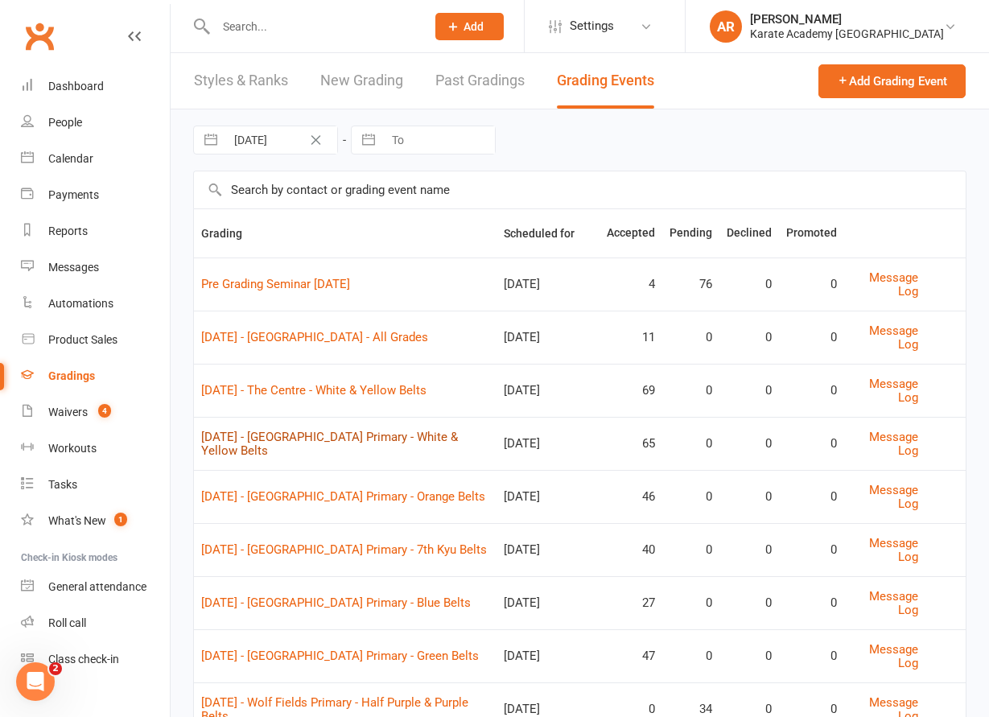
scroll to position [173, 0]
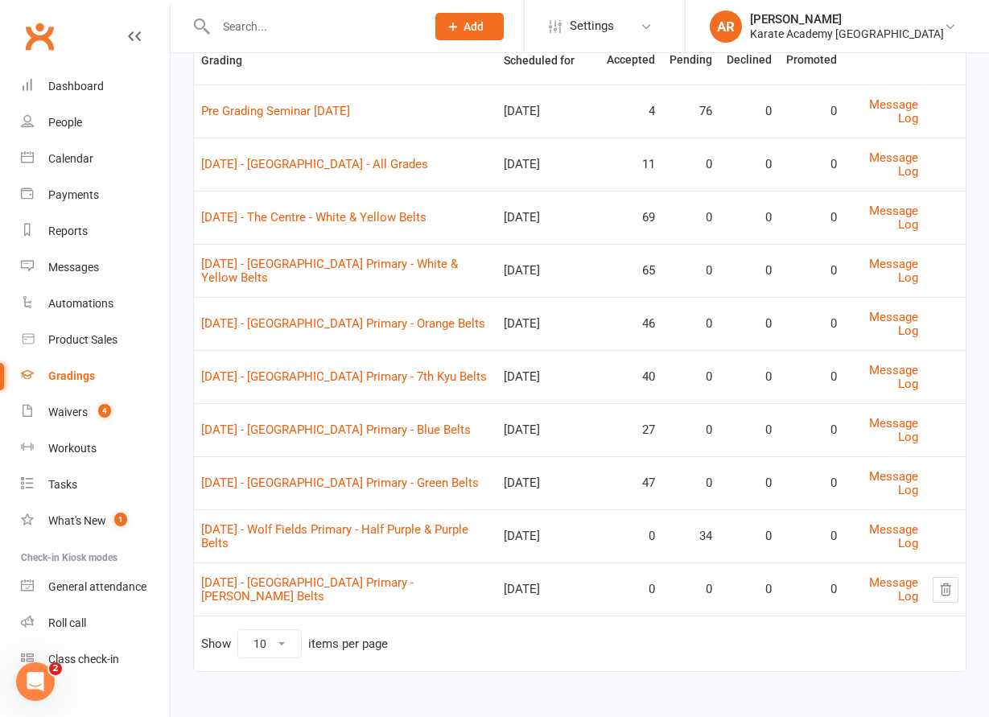
drag, startPoint x: 198, startPoint y: 150, endPoint x: 430, endPoint y: 286, distance: 268.7
click at [430, 286] on tbody "Pre Grading Seminar [DATE] [DATE] 4 76 0 0 Message Log [DATE] - [GEOGRAPHIC_DAT…" at bounding box center [580, 350] width 772 height 531
click at [430, 286] on td "[DATE] - [GEOGRAPHIC_DATA] Primary - White & Yellow Belts" at bounding box center [345, 270] width 303 height 53
drag, startPoint x: 412, startPoint y: 292, endPoint x: 203, endPoint y: 161, distance: 247.0
click at [203, 161] on tbody "Pre Grading Seminar [DATE] [DATE] 4 76 0 0 Message Log [DATE] - [GEOGRAPHIC_DAT…" at bounding box center [580, 350] width 772 height 531
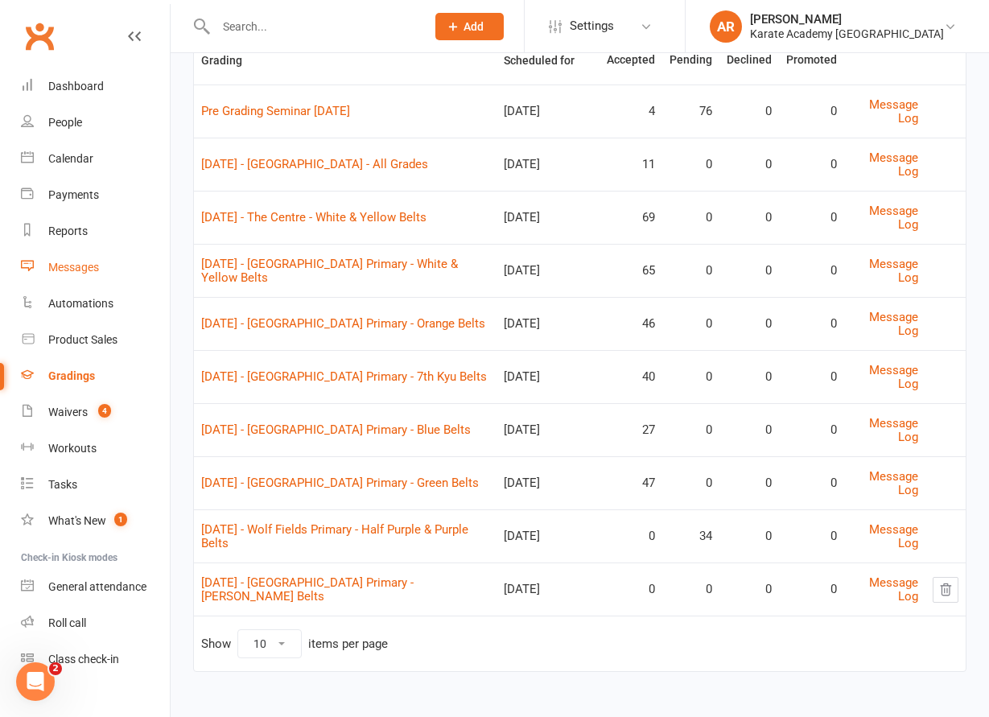
copy tbody "[DATE] - [GEOGRAPHIC_DATA] - All Grades [DATE] 11 0 0 0 Message Log [DATE] - Th…"
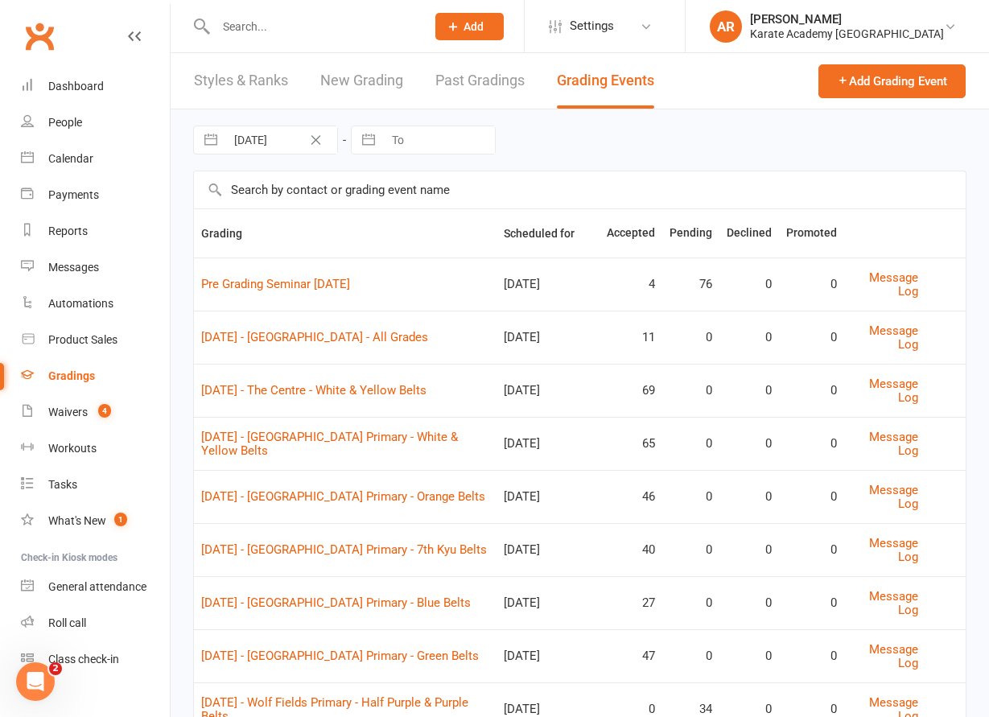
click at [267, 31] on input "text" at bounding box center [313, 26] width 204 height 23
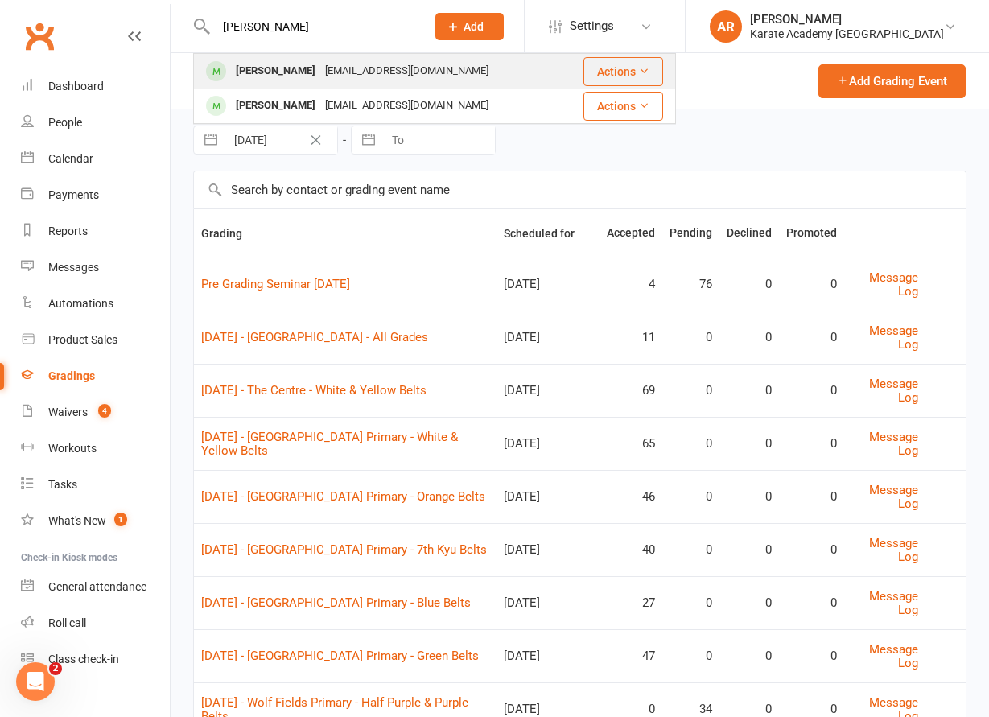
type input "[PERSON_NAME]"
click at [435, 74] on div "[PERSON_NAME] [EMAIL_ADDRESS][DOMAIN_NAME]" at bounding box center [379, 71] width 368 height 33
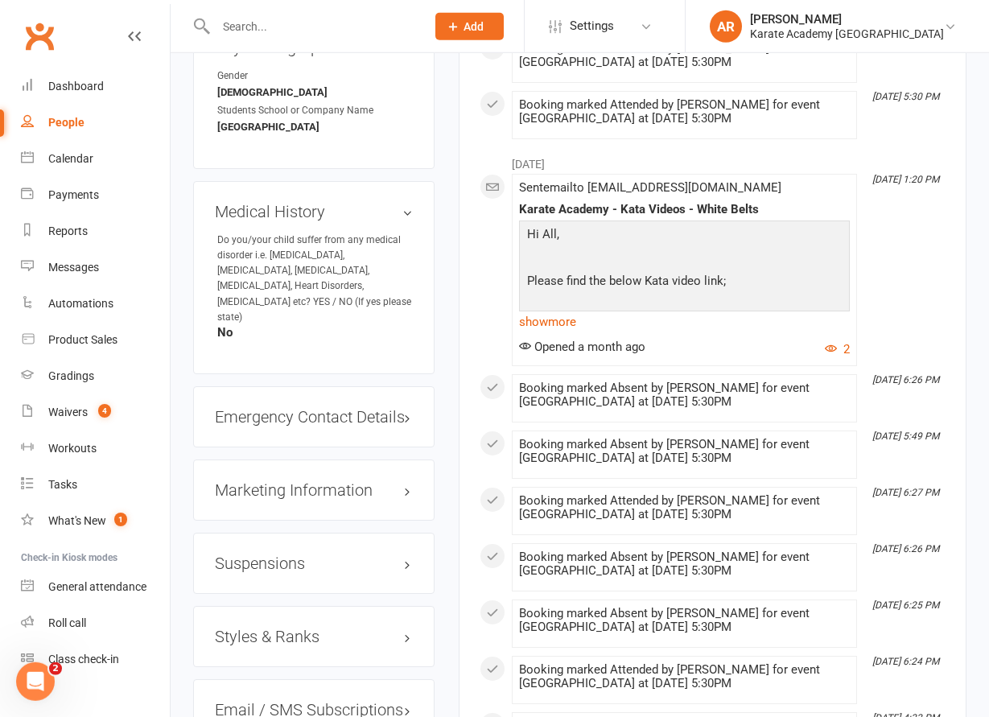
scroll to position [1322, 0]
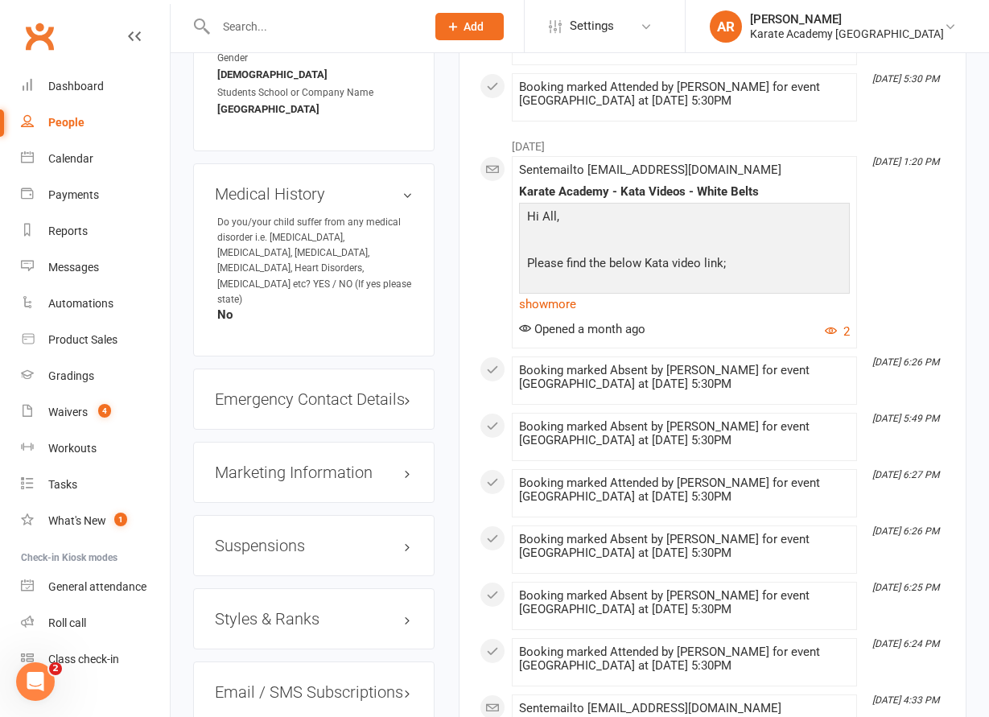
click at [295, 442] on h3 "Styles & Ranks" at bounding box center [314, 619] width 198 height 18
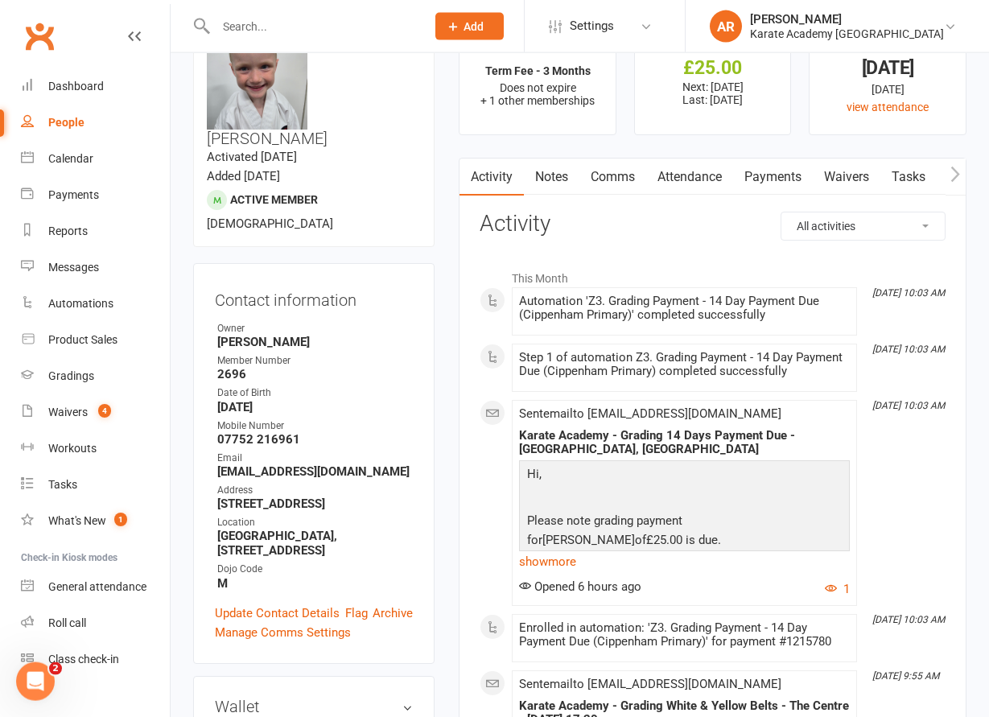
scroll to position [9, 0]
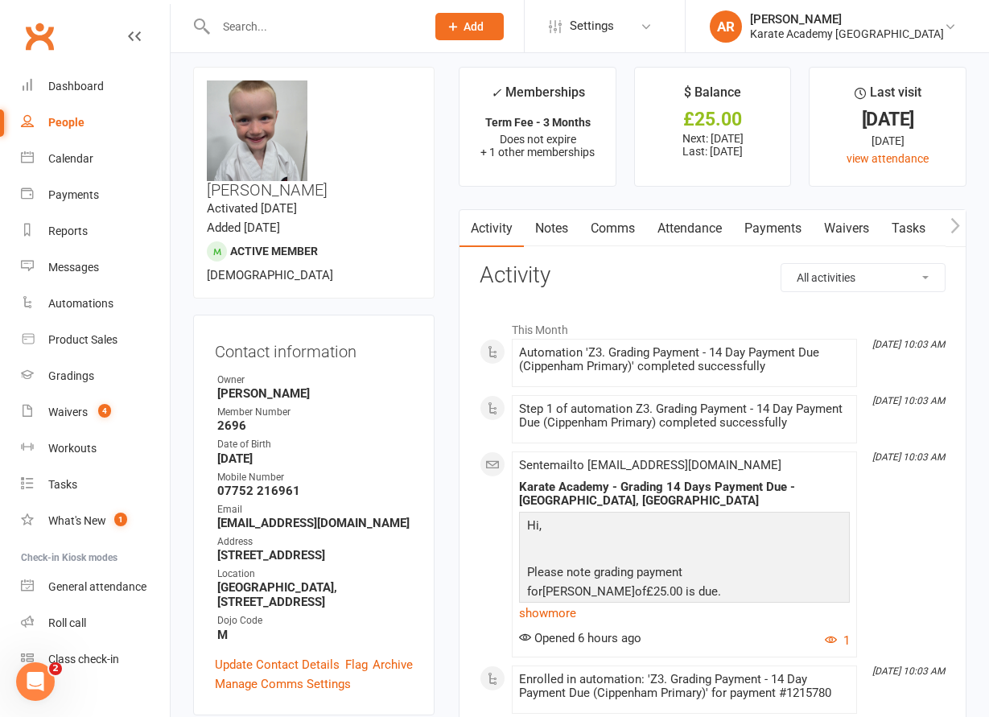
click at [358, 85] on h3 "[PERSON_NAME]" at bounding box center [314, 139] width 214 height 118
copy h3 "[PERSON_NAME]"
